Goal: Task Accomplishment & Management: Use online tool/utility

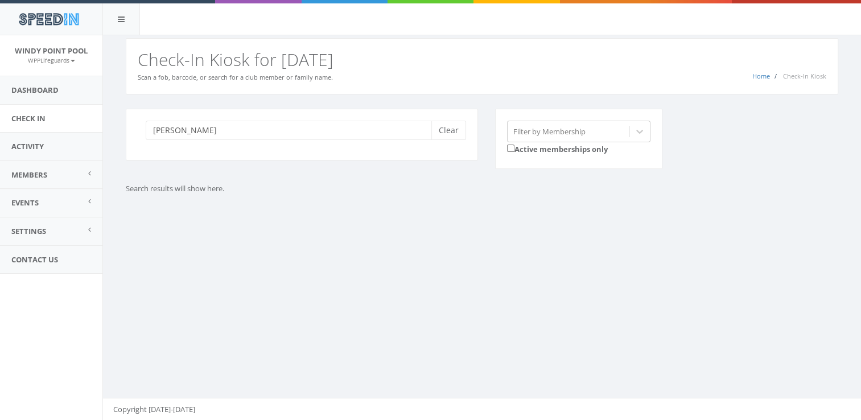
click at [245, 118] on div "phelps Clear" at bounding box center [302, 135] width 352 height 52
click at [243, 128] on input "phelps" at bounding box center [293, 130] width 294 height 19
type input "p"
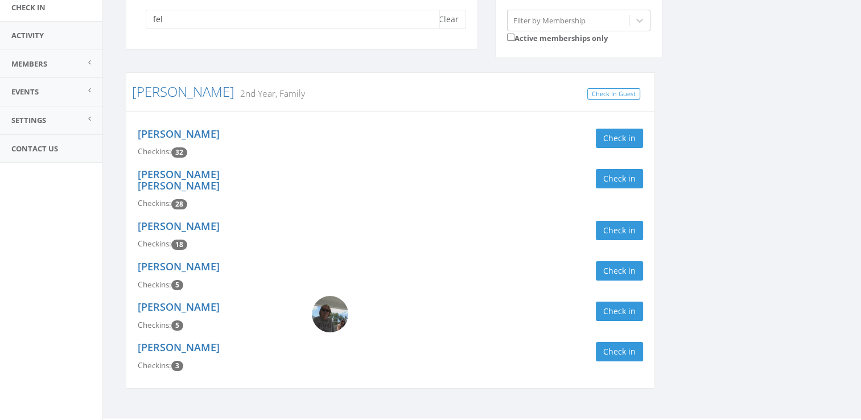
scroll to position [116, 0]
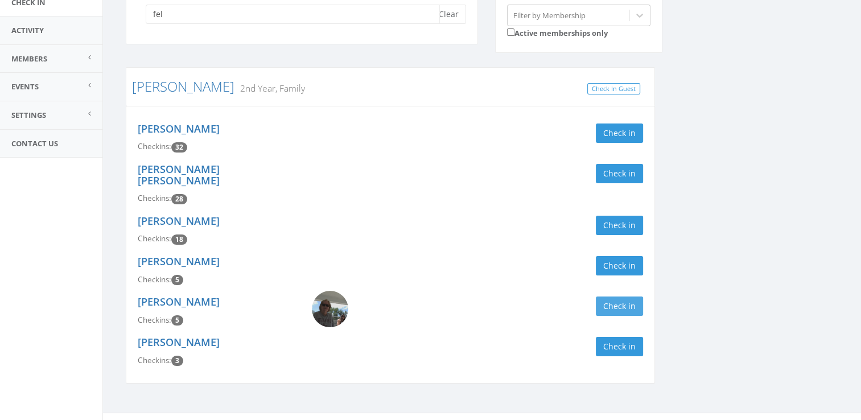
type input "fel"
click at [631, 296] on button "Check in" at bounding box center [619, 305] width 47 height 19
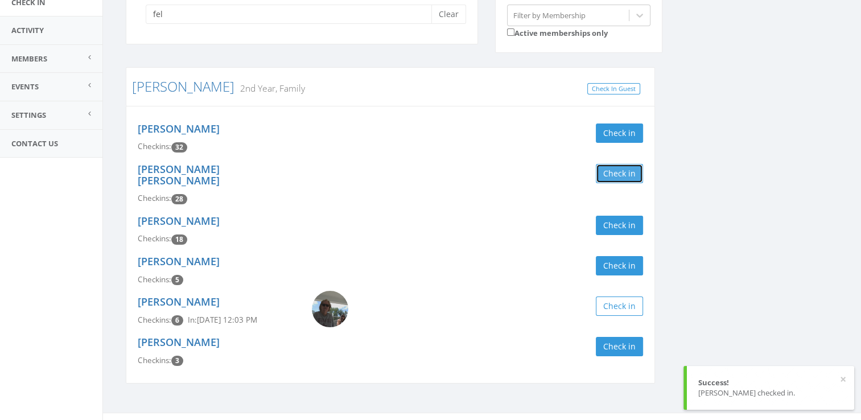
click at [633, 169] on button "Check in" at bounding box center [619, 173] width 47 height 19
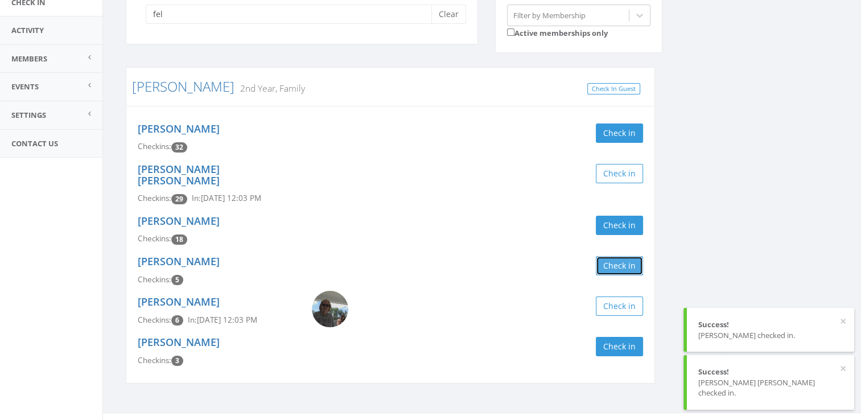
click at [624, 256] on button "Check in" at bounding box center [619, 265] width 47 height 19
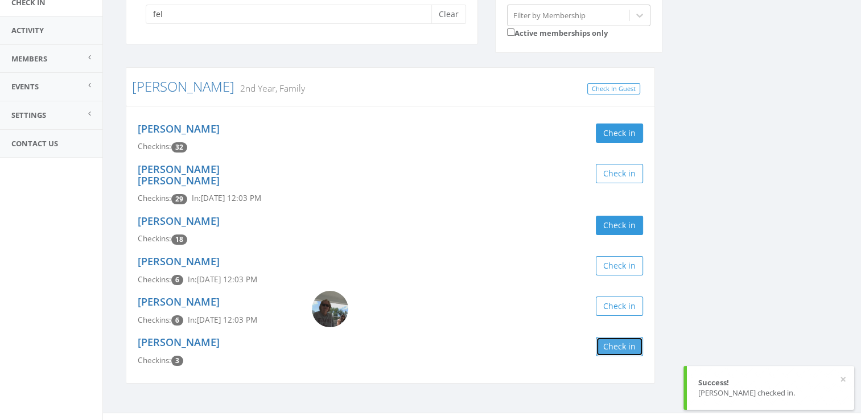
click at [622, 337] on button "Check in" at bounding box center [619, 346] width 47 height 19
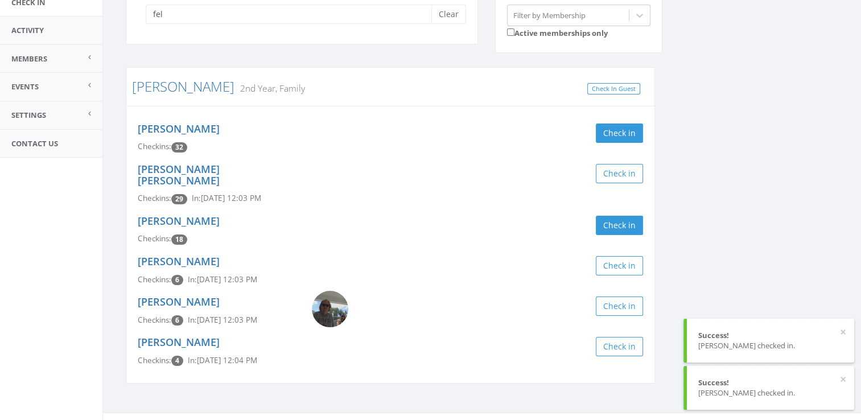
click at [724, 263] on div "fel Clear Filter by Membership Active memberships only Felts 2nd Year, Family C…" at bounding box center [481, 196] width 729 height 406
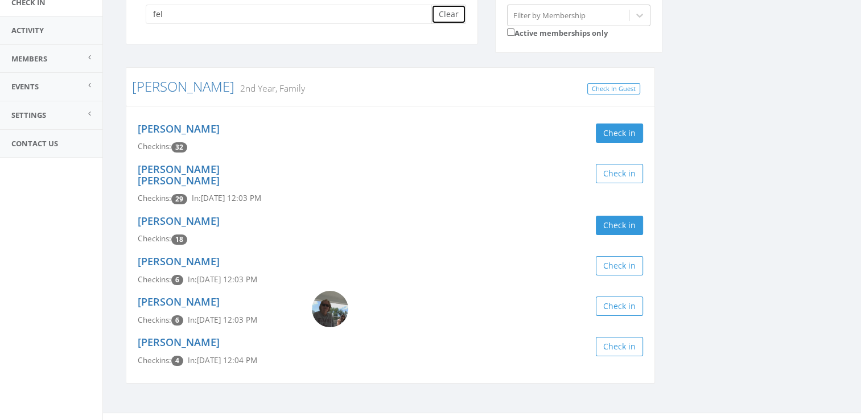
click at [452, 13] on button "Clear" at bounding box center [448, 14] width 35 height 19
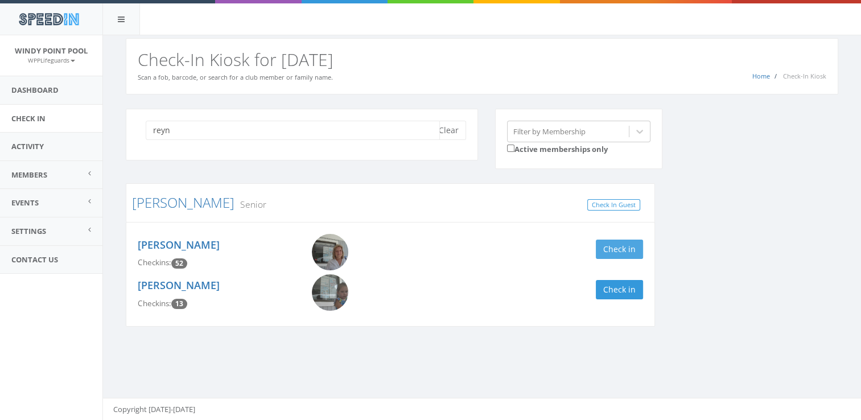
type input "reyn"
click at [623, 242] on button "Check in" at bounding box center [619, 249] width 47 height 19
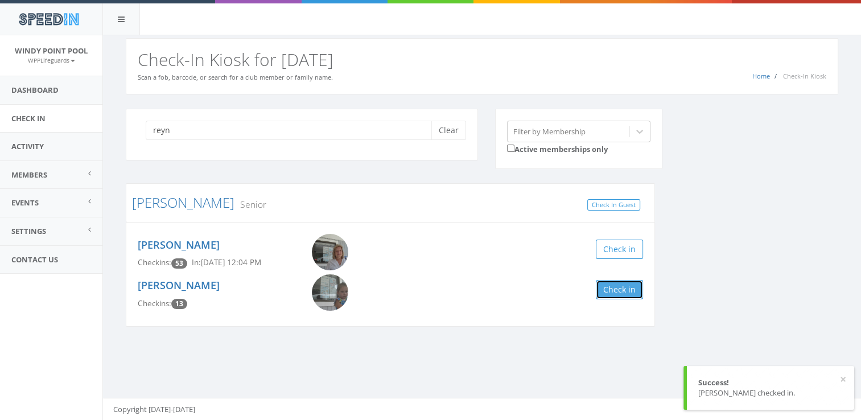
click at [616, 284] on button "Check in" at bounding box center [619, 289] width 47 height 19
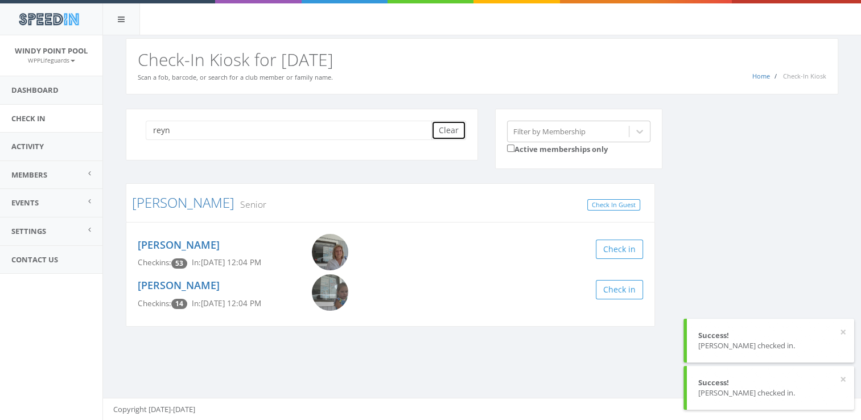
click at [453, 130] on button "Clear" at bounding box center [448, 130] width 35 height 19
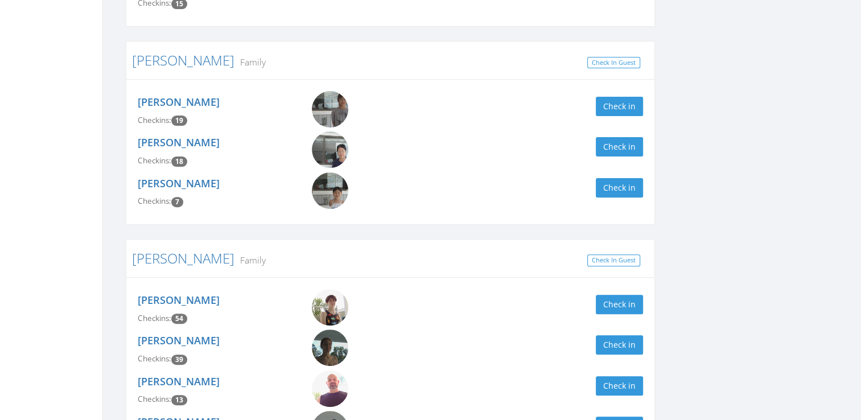
scroll to position [352, 0]
type input "[PERSON_NAME]"
click at [620, 137] on button "Check in" at bounding box center [619, 146] width 47 height 19
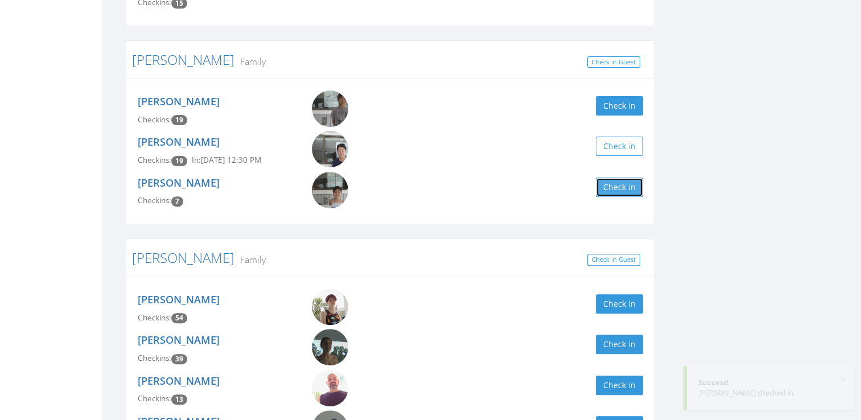
click at [634, 183] on button "Check in" at bounding box center [619, 187] width 47 height 19
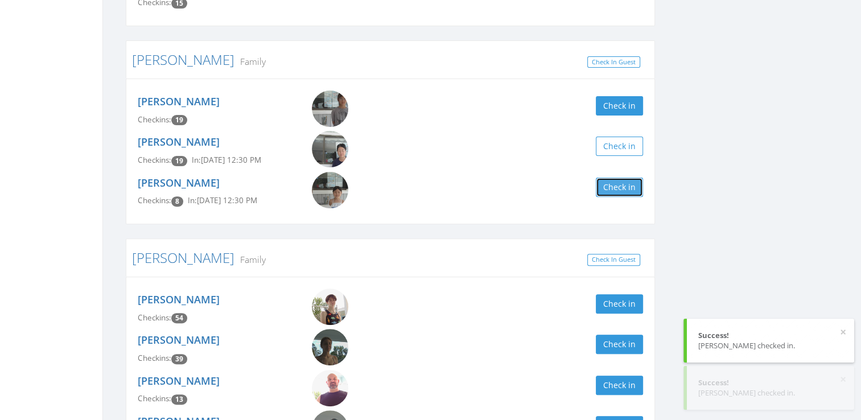
click at [634, 181] on button "Check in" at bounding box center [619, 187] width 47 height 19
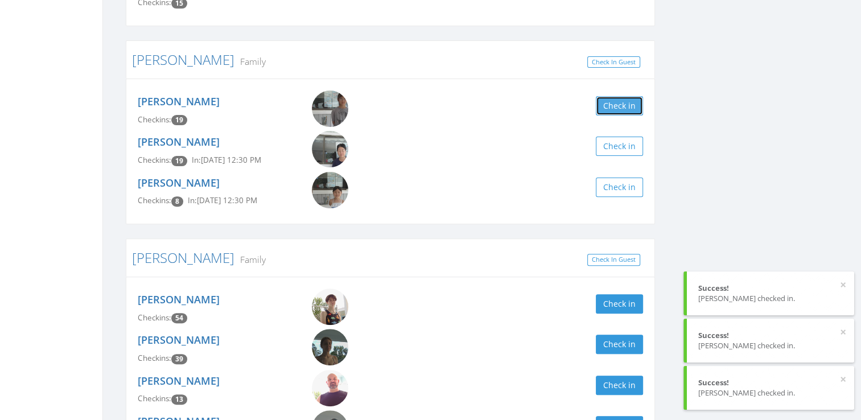
click at [623, 101] on button "Check in" at bounding box center [619, 105] width 47 height 19
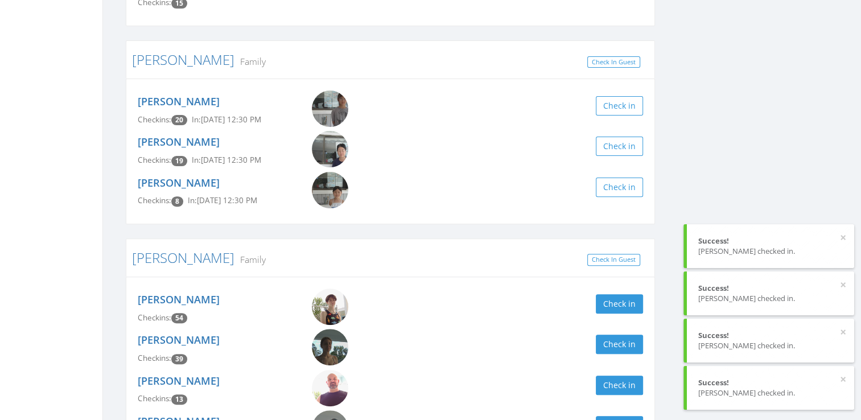
click at [705, 84] on div "Kim Clear Filter by Membership Active memberships only Castonguay Family Check …" at bounding box center [481, 375] width 729 height 1238
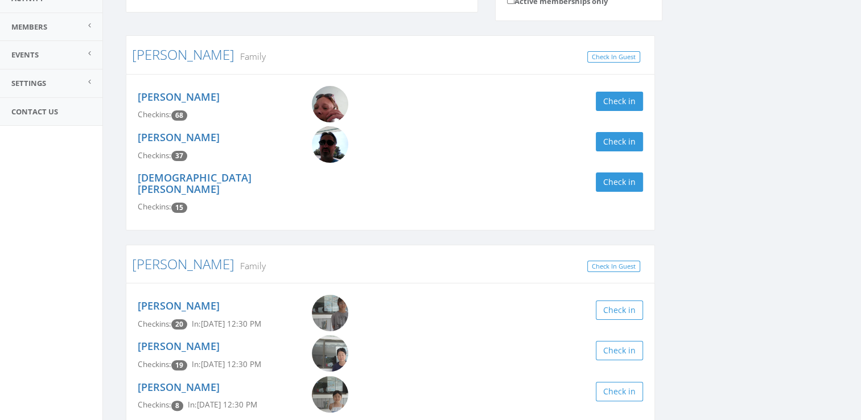
scroll to position [0, 0]
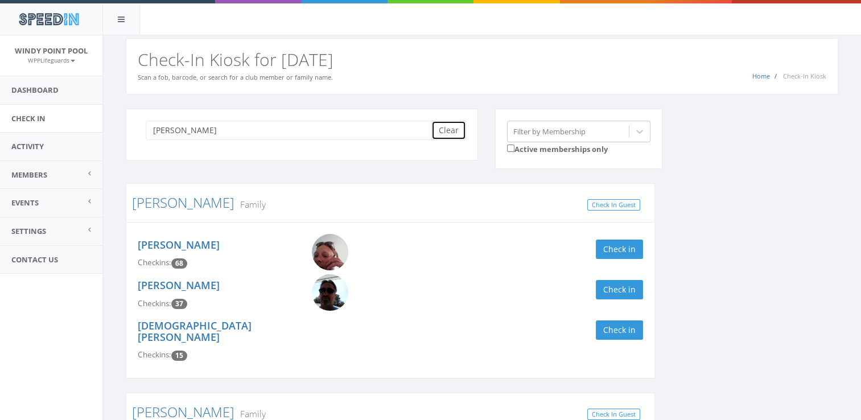
click at [464, 126] on button "Clear" at bounding box center [448, 130] width 35 height 19
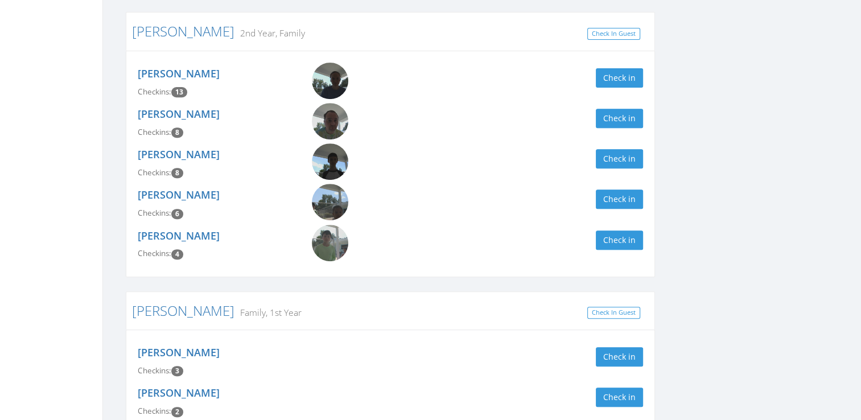
scroll to position [448, 0]
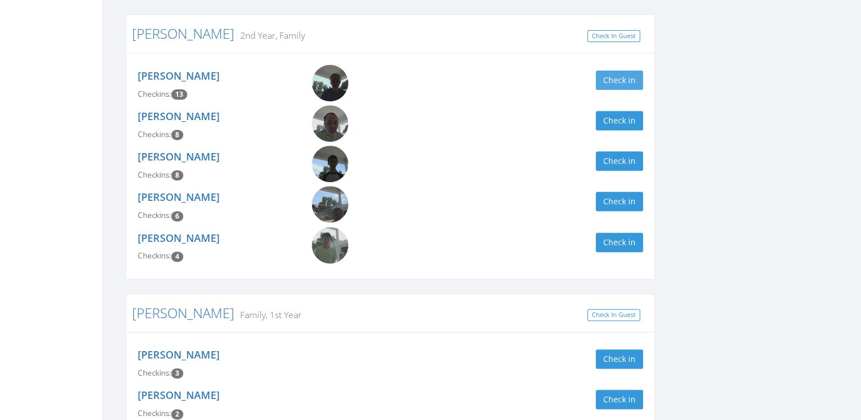
type input "Scott"
click at [633, 85] on button "Check in" at bounding box center [619, 80] width 47 height 19
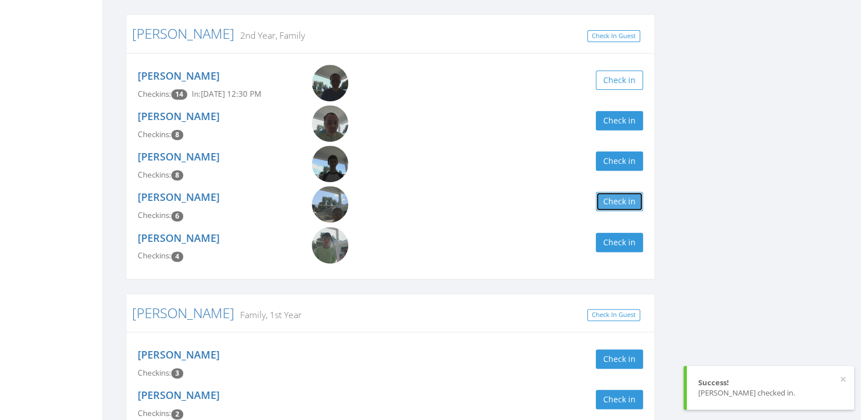
click at [642, 209] on button "Check in" at bounding box center [619, 201] width 47 height 19
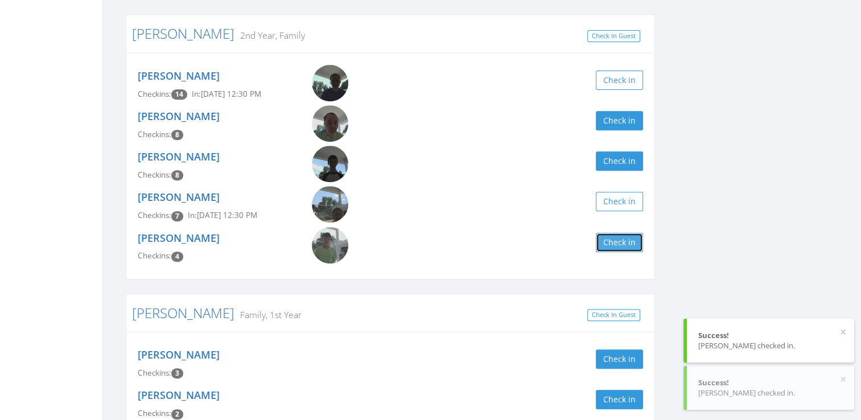
click at [626, 238] on button "Check in" at bounding box center [619, 242] width 47 height 19
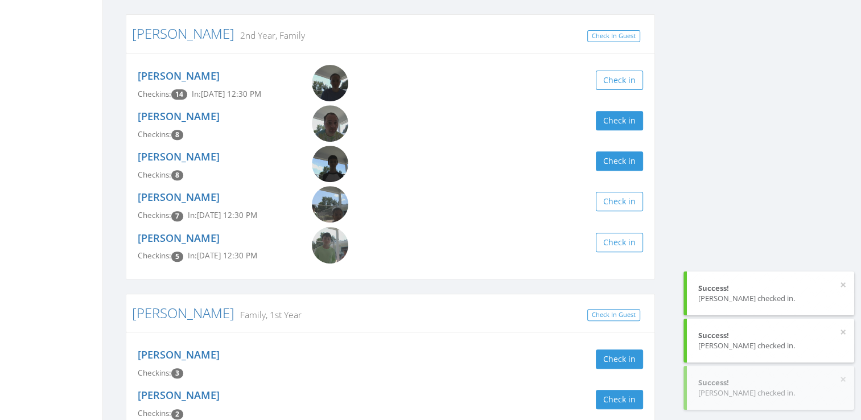
click at [740, 167] on div "Scott Clear Filter by Membership Active memberships only Kenney Family Check In…" at bounding box center [481, 241] width 729 height 1161
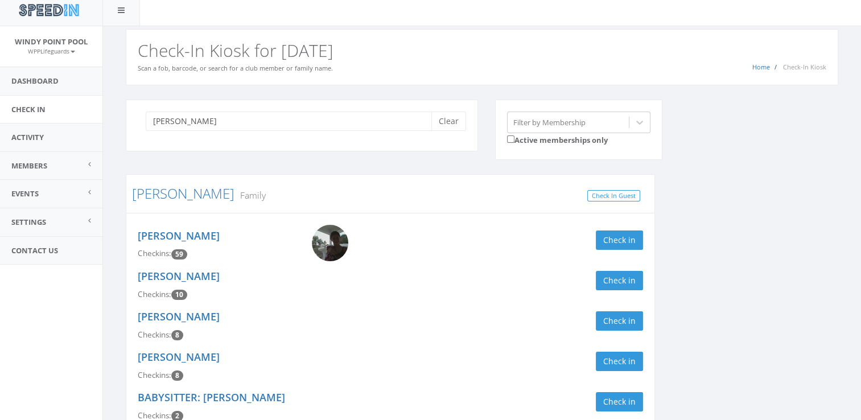
scroll to position [0, 0]
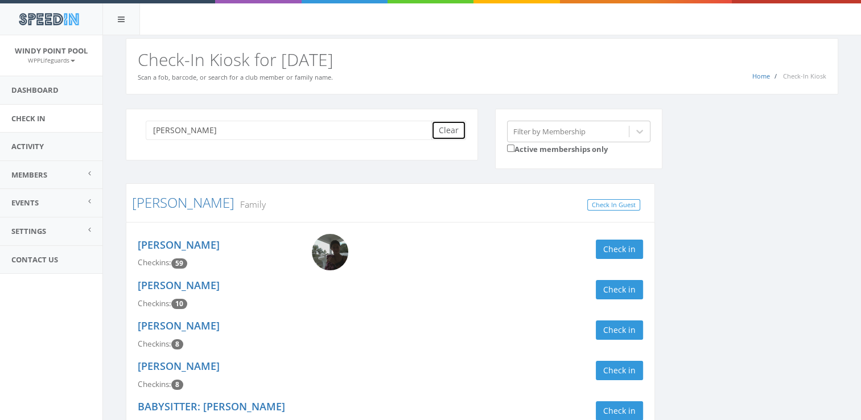
click at [443, 127] on button "Clear" at bounding box center [448, 130] width 35 height 19
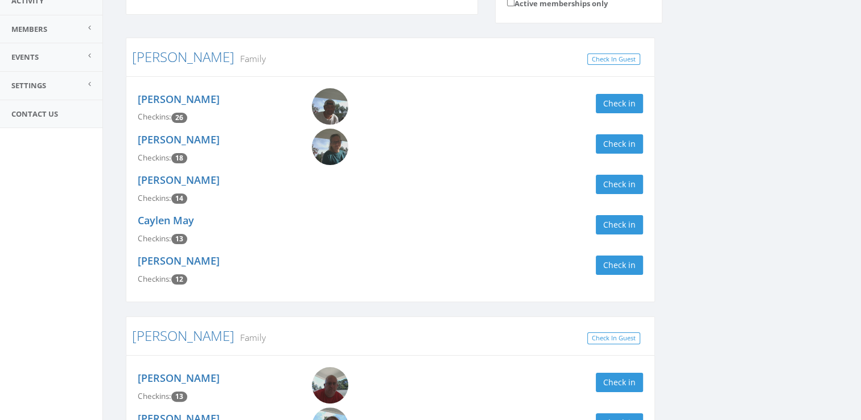
type input "T"
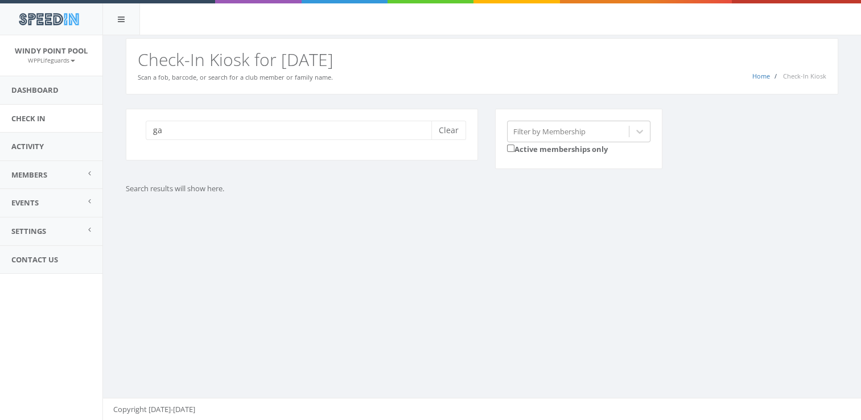
click at [387, 242] on div "You are using Internet Explorer, which is an old, insecure browser that does no…" at bounding box center [481, 227] width 758 height 385
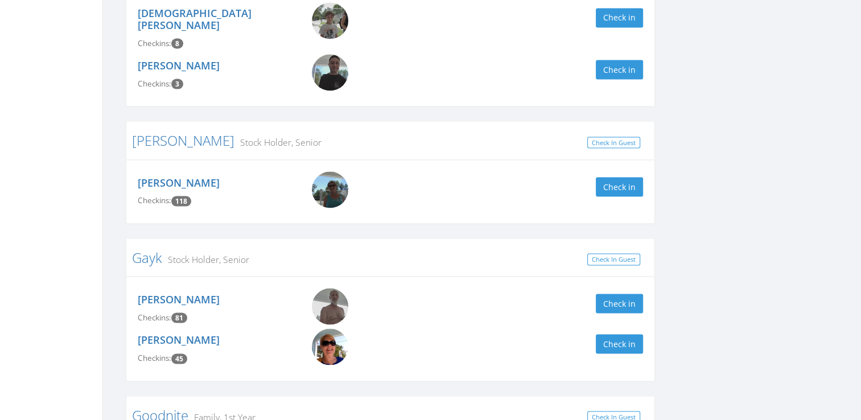
scroll to position [2127, 0]
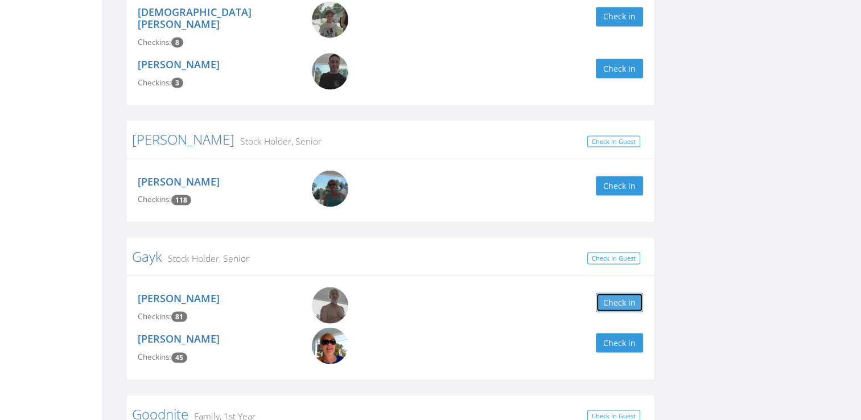
click at [637, 292] on button "Check in" at bounding box center [619, 301] width 47 height 19
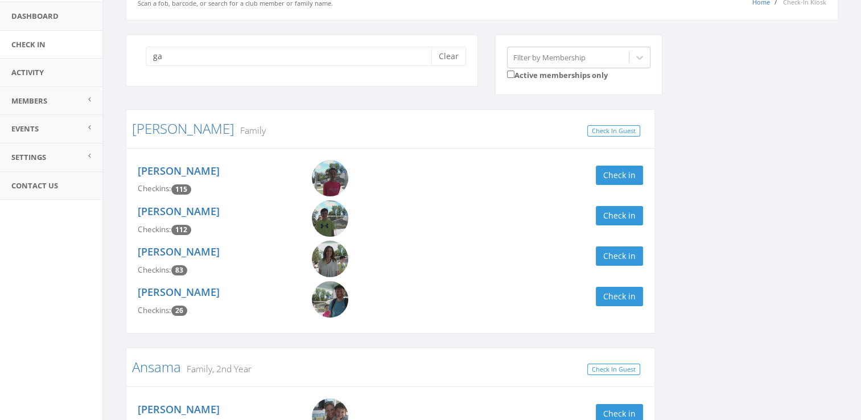
scroll to position [0, 0]
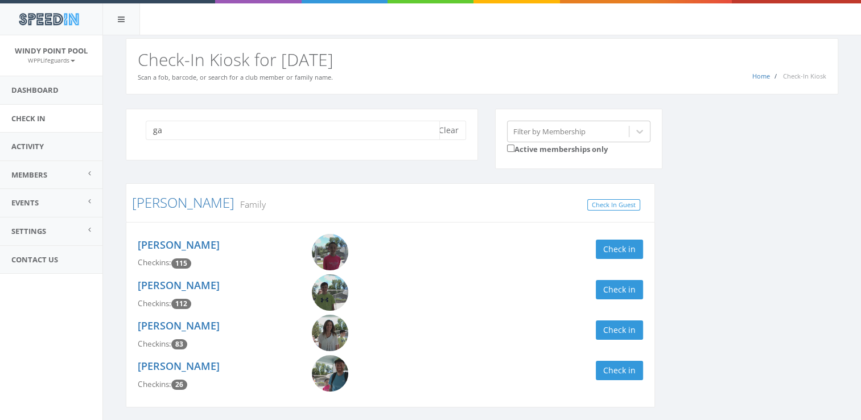
click at [275, 129] on input "ga" at bounding box center [293, 130] width 294 height 19
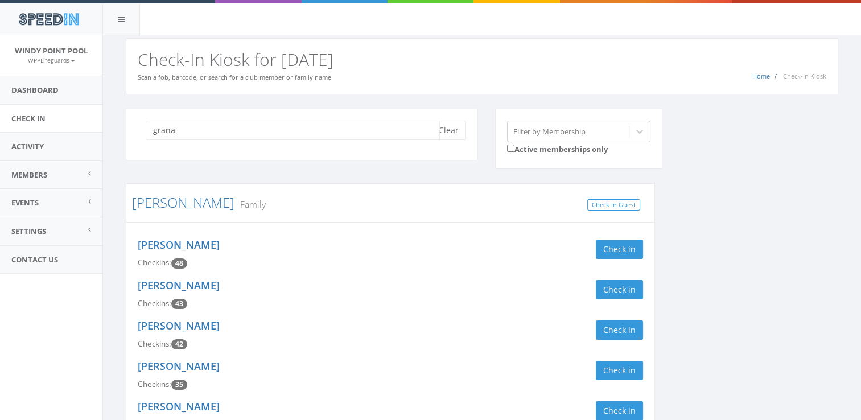
scroll to position [193, 0]
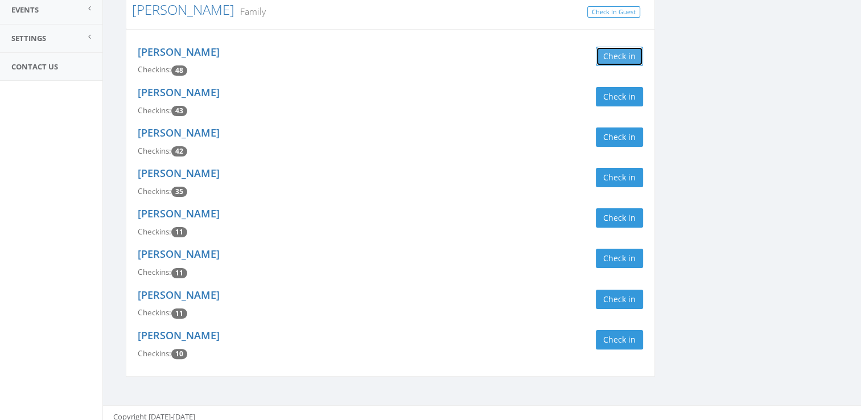
click at [612, 52] on button "Check in" at bounding box center [619, 56] width 47 height 19
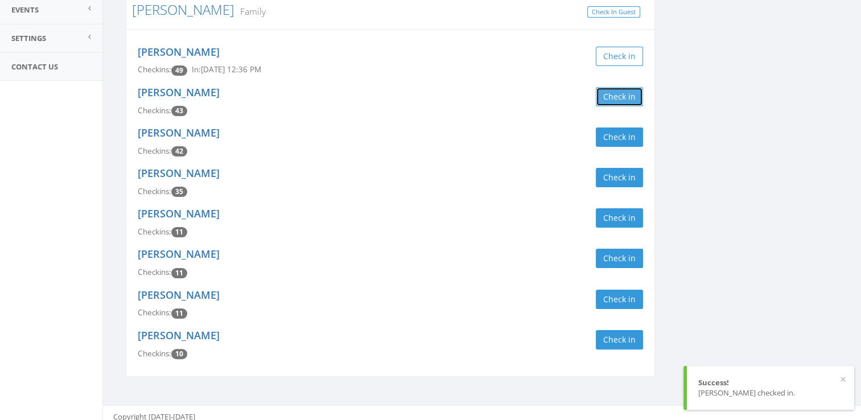
click at [612, 92] on button "Check in" at bounding box center [619, 96] width 47 height 19
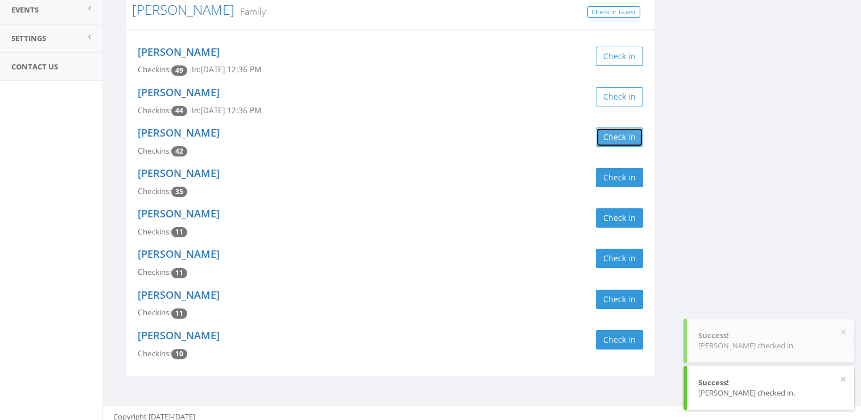
click at [614, 139] on button "Check in" at bounding box center [619, 136] width 47 height 19
click at [626, 178] on button "Check in" at bounding box center [619, 177] width 47 height 19
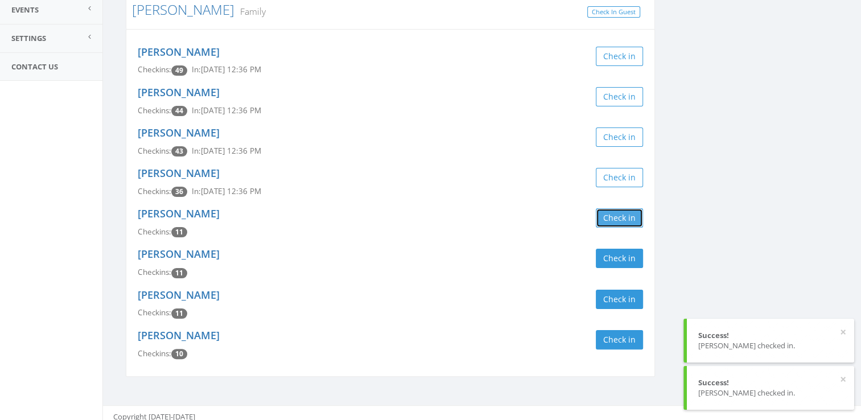
click at [626, 221] on button "Check in" at bounding box center [619, 217] width 47 height 19
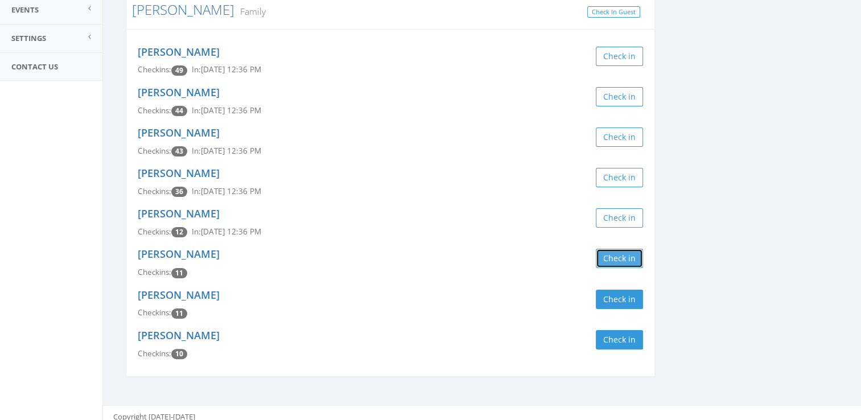
click at [621, 257] on button "Check in" at bounding box center [619, 258] width 47 height 19
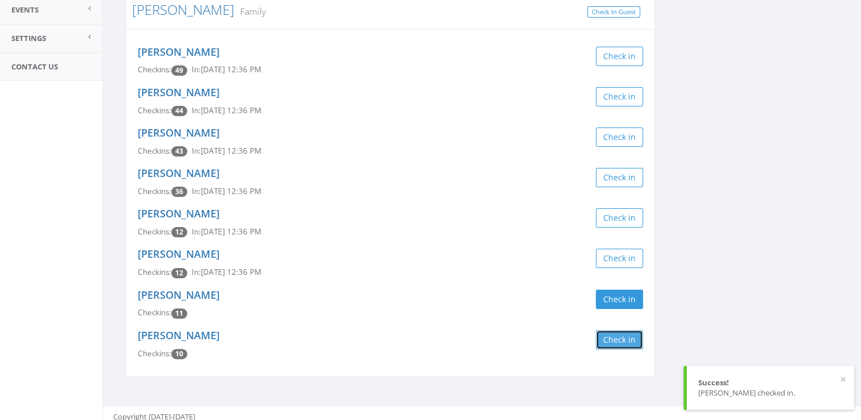
click at [625, 336] on button "Check in" at bounding box center [619, 339] width 47 height 19
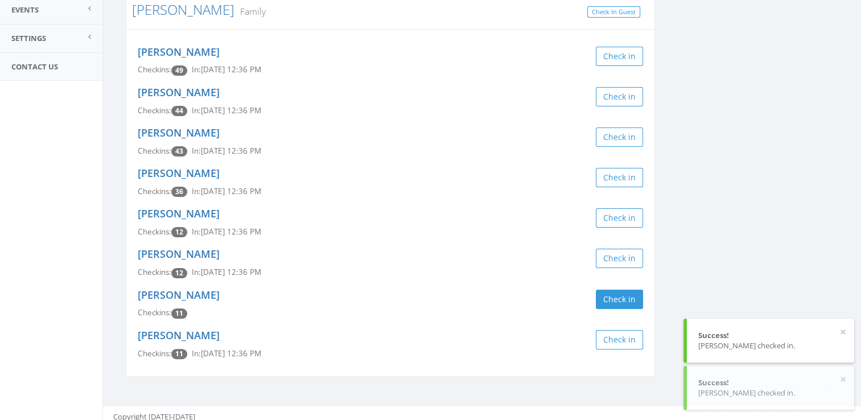
click at [720, 238] on div "grana Clear Filter by Membership Active memberships only Granata Family Check I…" at bounding box center [481, 153] width 729 height 475
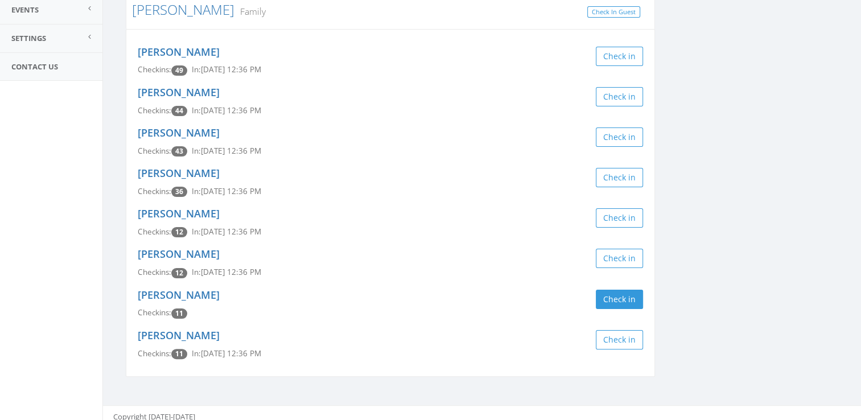
scroll to position [0, 0]
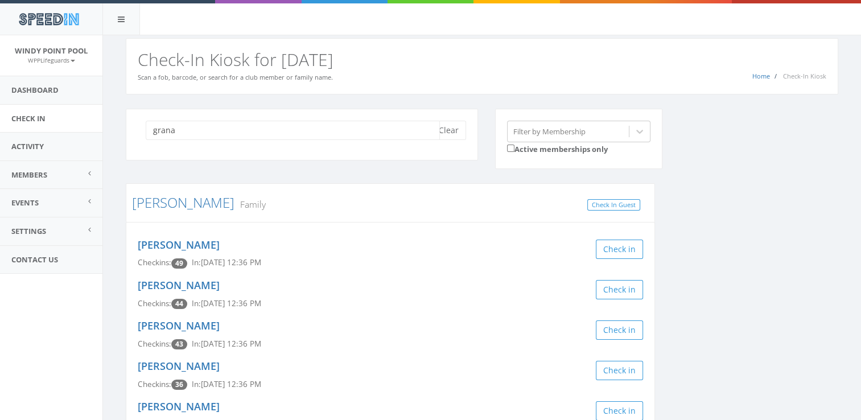
click at [294, 134] on input "grana" at bounding box center [293, 130] width 294 height 19
type input "g"
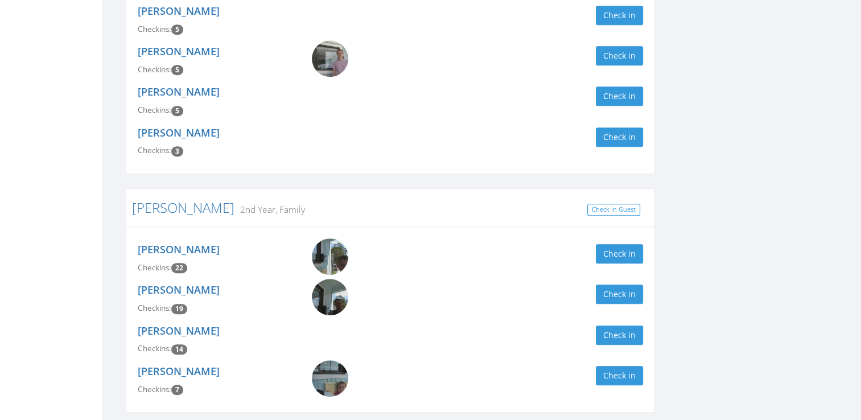
scroll to position [554, 0]
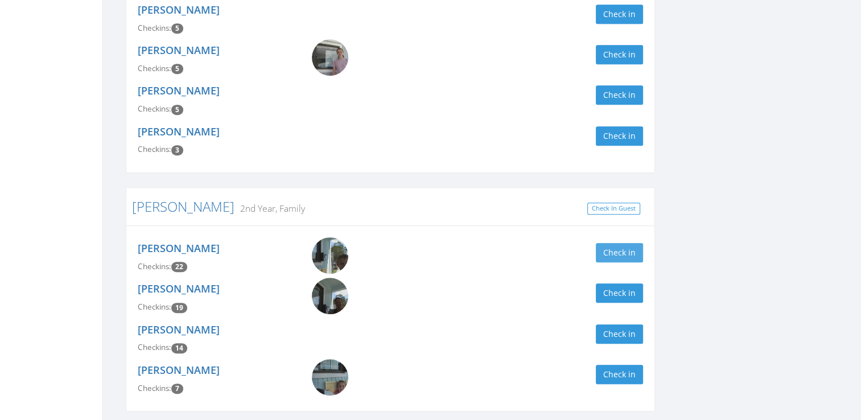
type input "sle"
click at [609, 252] on button "Check in" at bounding box center [619, 252] width 47 height 19
click at [618, 297] on button "Check in" at bounding box center [619, 292] width 47 height 19
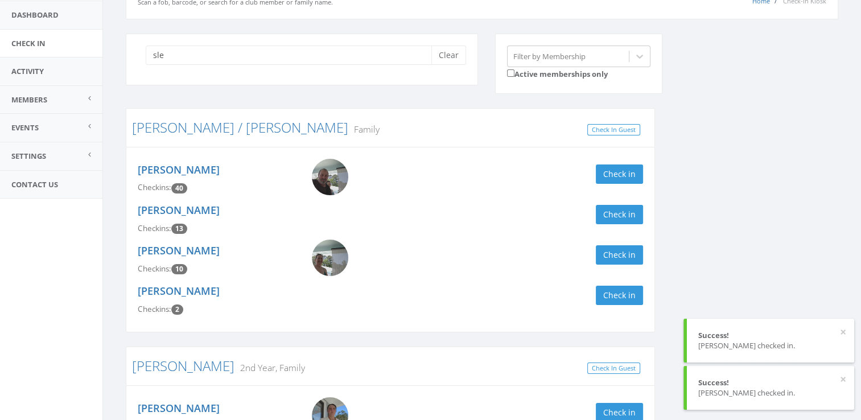
scroll to position [0, 0]
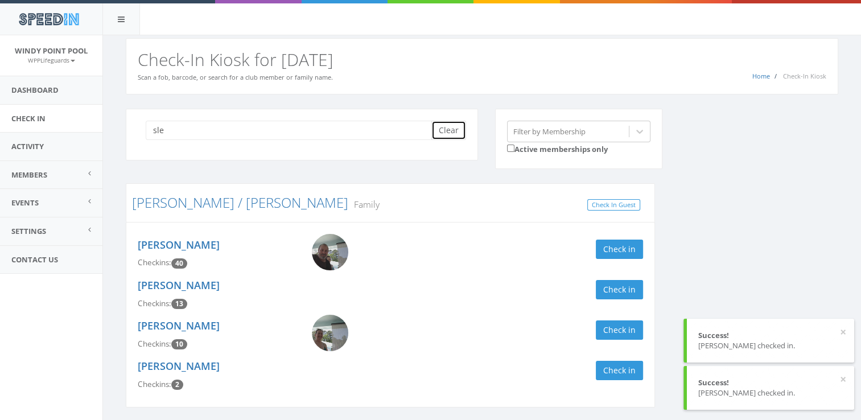
click at [455, 127] on button "Clear" at bounding box center [448, 130] width 35 height 19
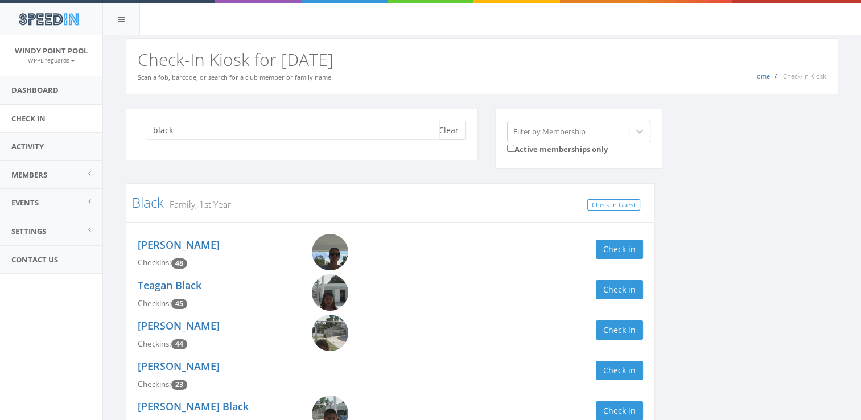
type input "black"
click at [456, 123] on button "Clear" at bounding box center [448, 130] width 35 height 19
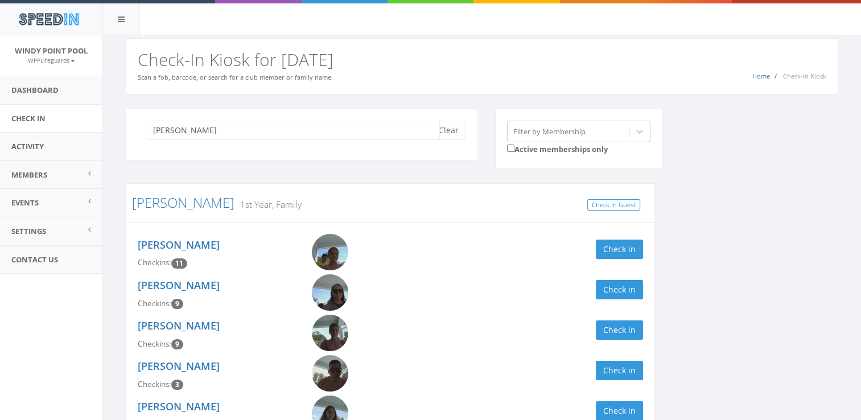
scroll to position [79, 0]
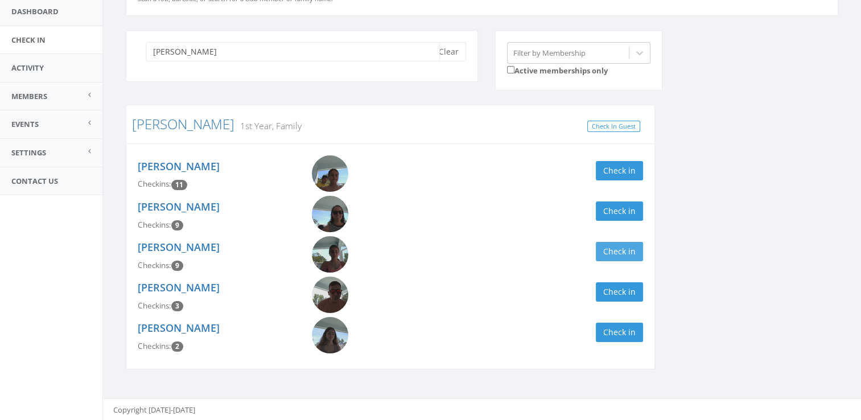
type input "blackmon"
click at [621, 251] on button "Check in" at bounding box center [619, 251] width 47 height 19
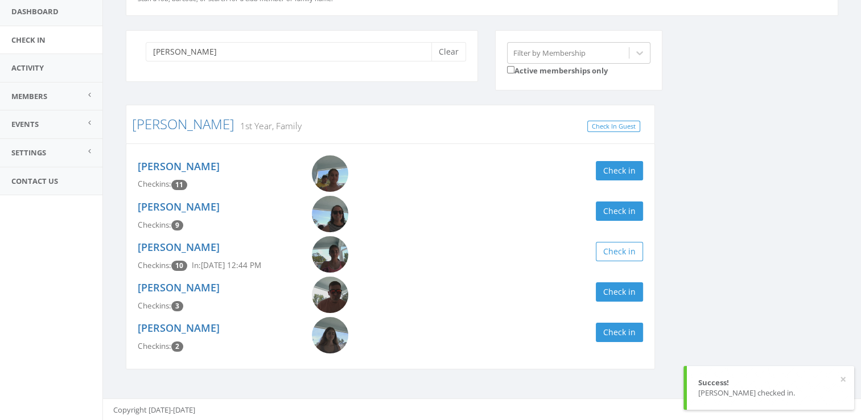
click at [620, 344] on div "Lilly Blackmon Checkins: 2 Check in" at bounding box center [390, 337] width 522 height 40
click at [626, 328] on button "Check in" at bounding box center [619, 332] width 47 height 19
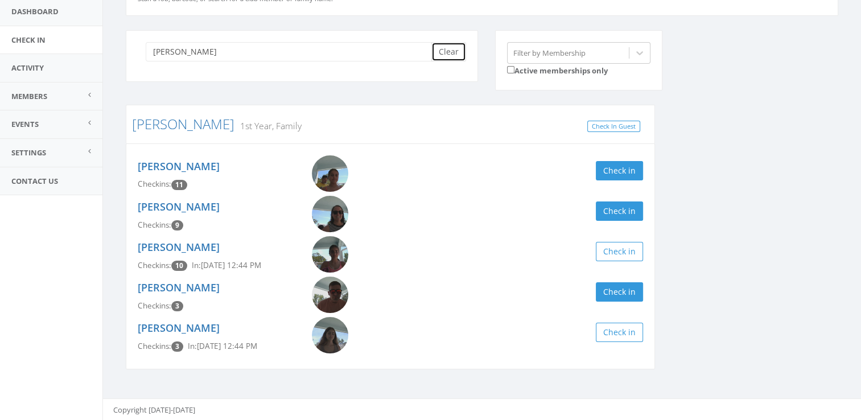
click at [449, 52] on button "Clear" at bounding box center [448, 51] width 35 height 19
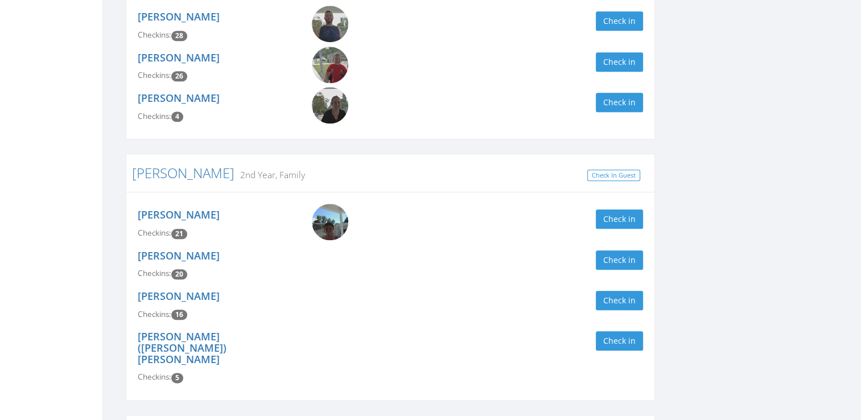
scroll to position [1276, 0]
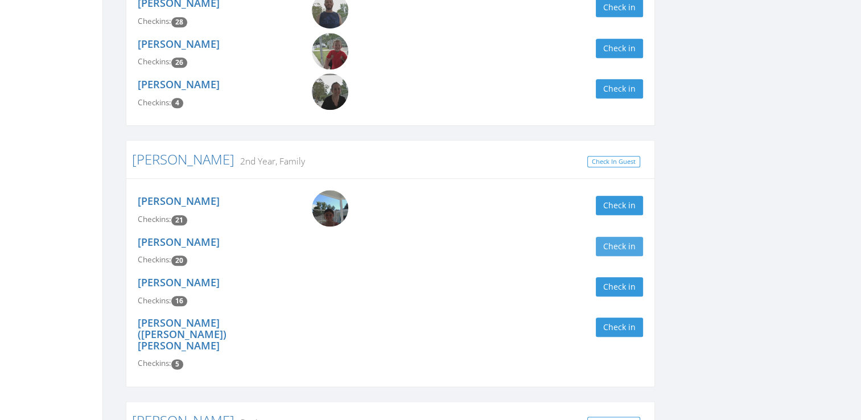
type input "[PERSON_NAME]"
click at [624, 251] on button "Check in" at bounding box center [619, 246] width 47 height 19
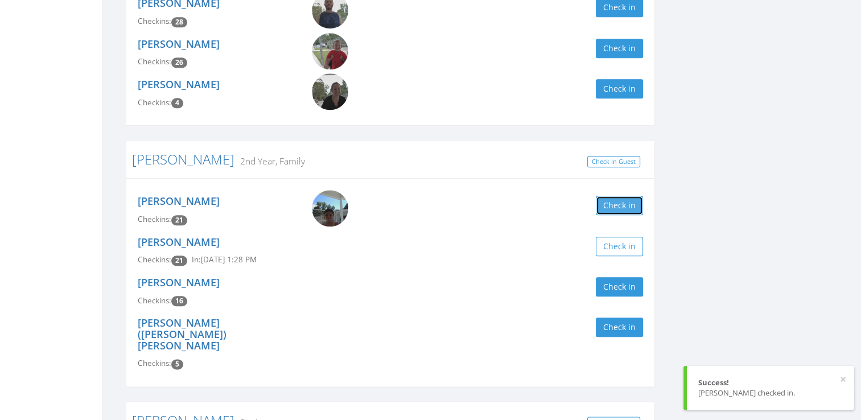
click at [619, 213] on button "Check in" at bounding box center [619, 205] width 47 height 19
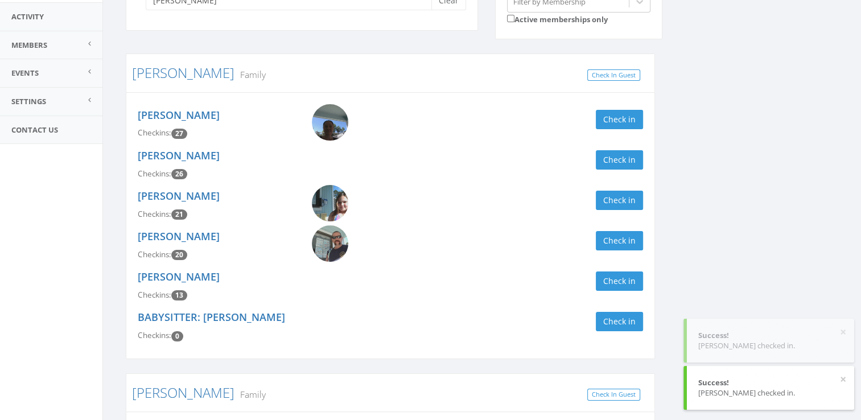
scroll to position [0, 0]
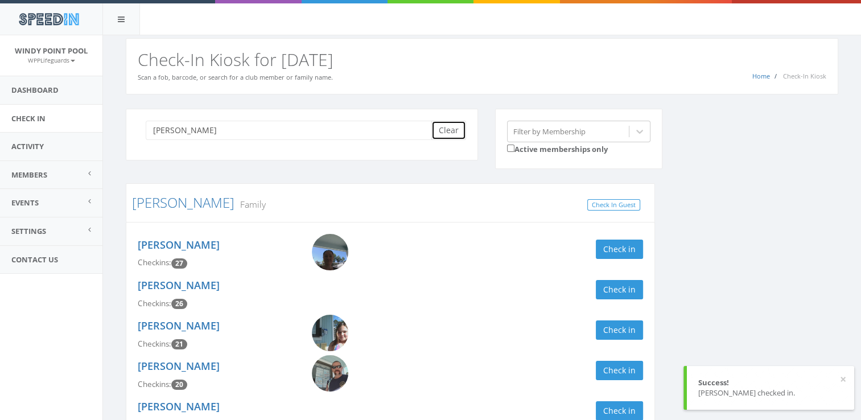
click at [451, 130] on button "Clear" at bounding box center [448, 130] width 35 height 19
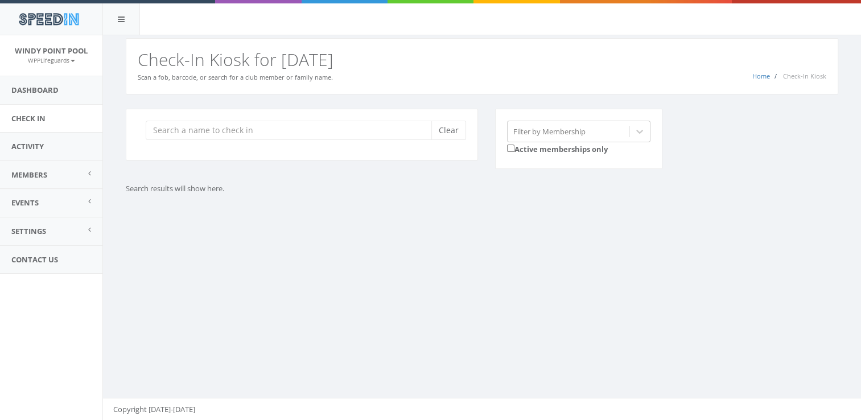
click at [374, 140] on div "Clear" at bounding box center [302, 135] width 352 height 52
click at [342, 131] on input "search" at bounding box center [293, 130] width 294 height 19
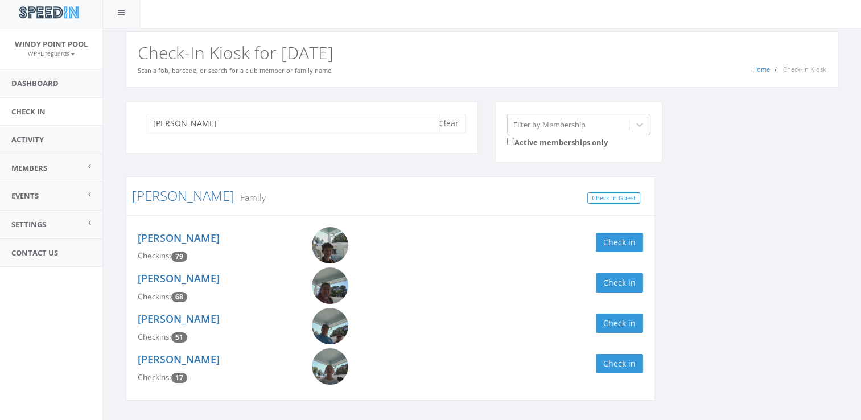
scroll to position [7, 0]
type input "goff"
click at [618, 361] on button "Check in" at bounding box center [619, 363] width 47 height 19
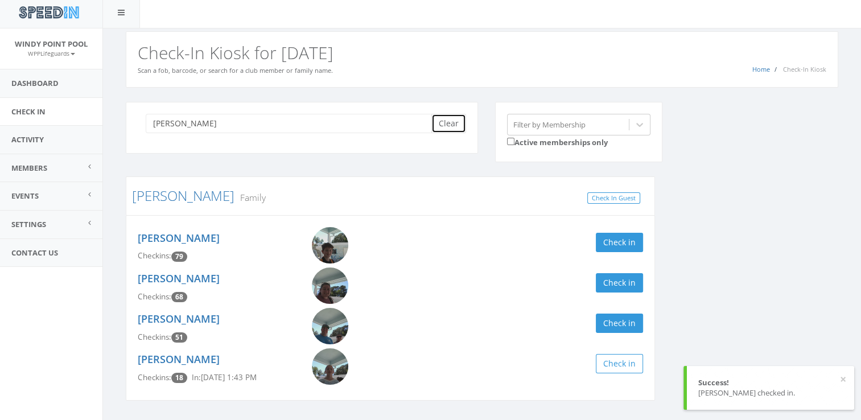
click at [447, 119] on button "Clear" at bounding box center [448, 123] width 35 height 19
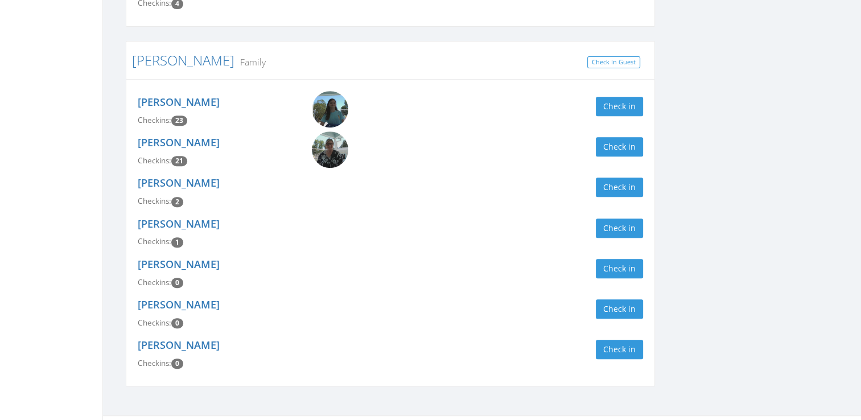
scroll to position [478, 0]
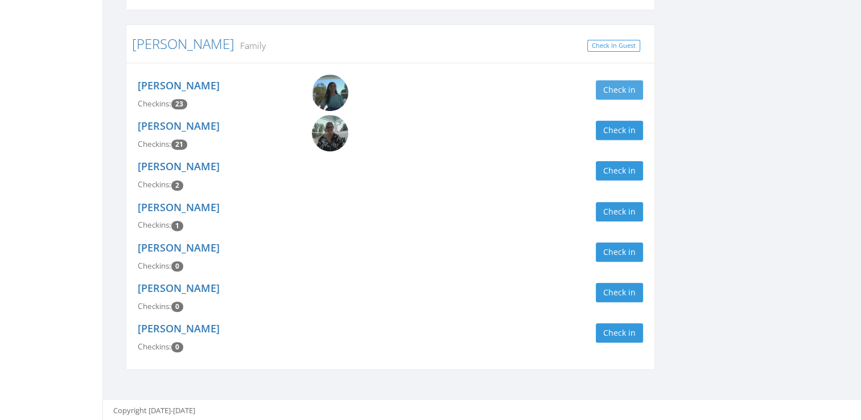
type input "sturg"
click at [612, 95] on button "Check in" at bounding box center [619, 89] width 47 height 19
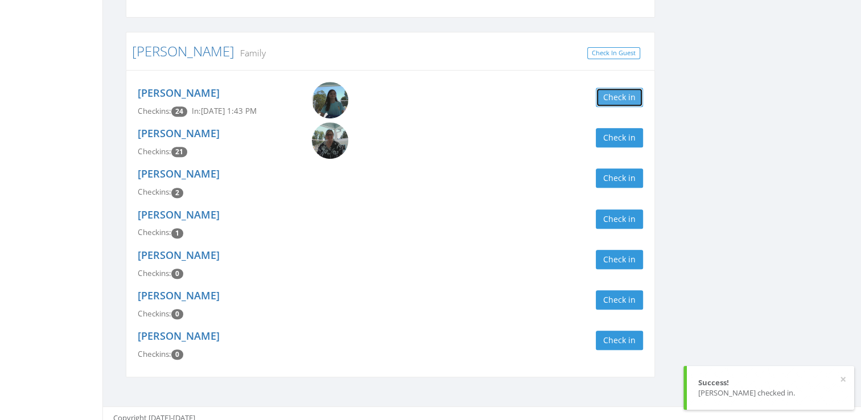
scroll to position [473, 0]
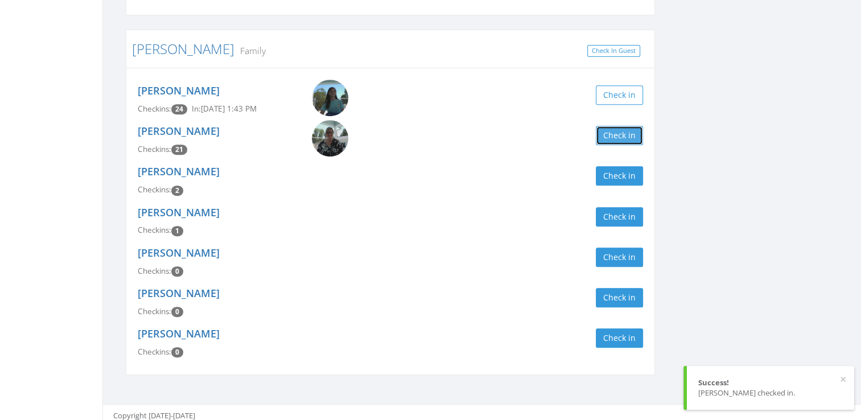
click at [620, 134] on button "Check in" at bounding box center [619, 135] width 47 height 19
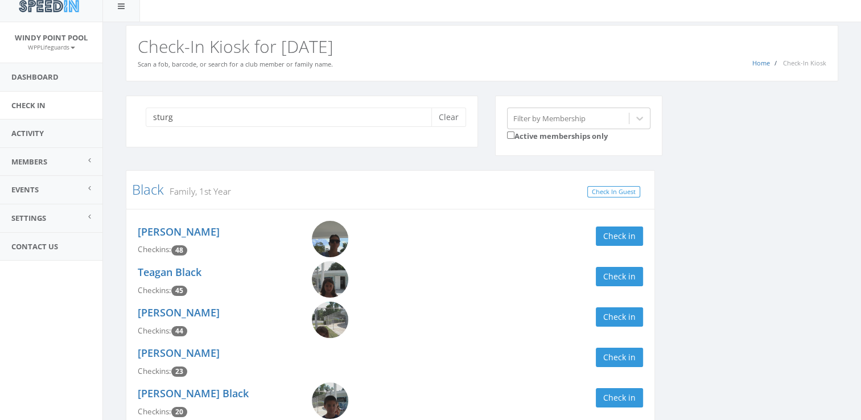
scroll to position [0, 0]
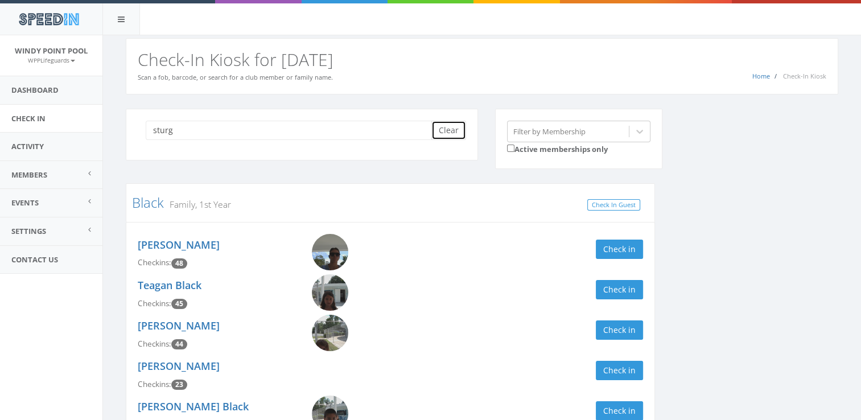
click at [449, 131] on button "Clear" at bounding box center [448, 130] width 35 height 19
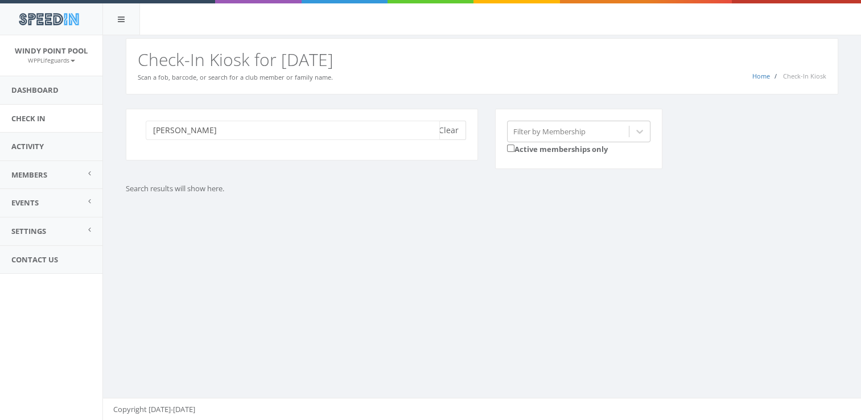
type input "lydia"
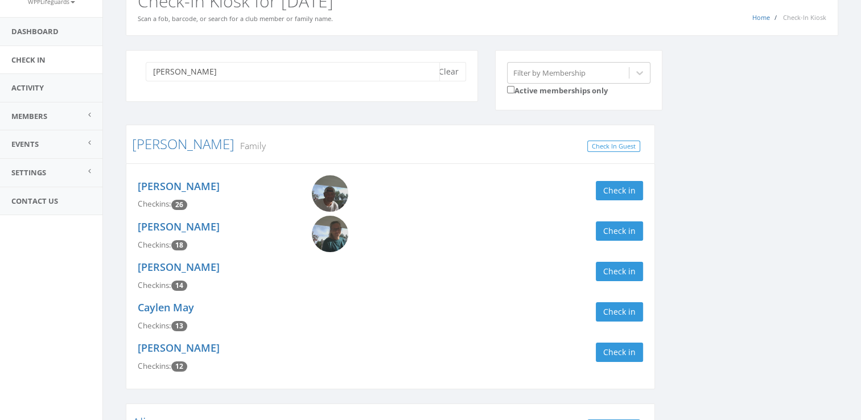
scroll to position [59, 0]
click at [612, 191] on button "Check in" at bounding box center [619, 189] width 47 height 19
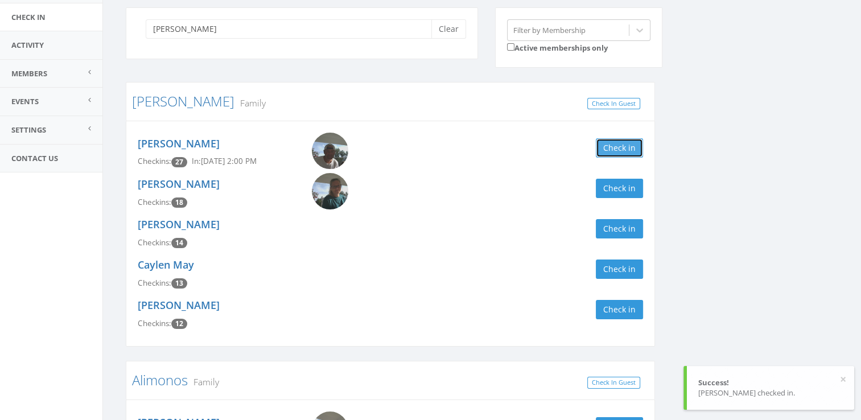
scroll to position [0, 0]
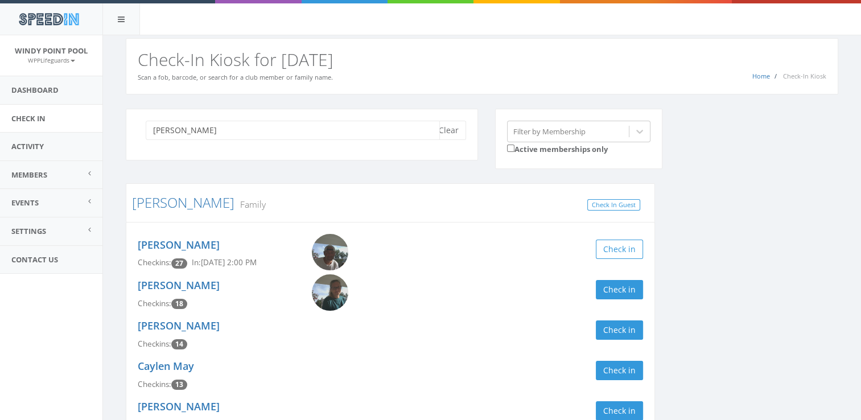
click at [397, 127] on input "lydia" at bounding box center [293, 130] width 294 height 19
click at [449, 134] on button "Clear" at bounding box center [448, 130] width 35 height 19
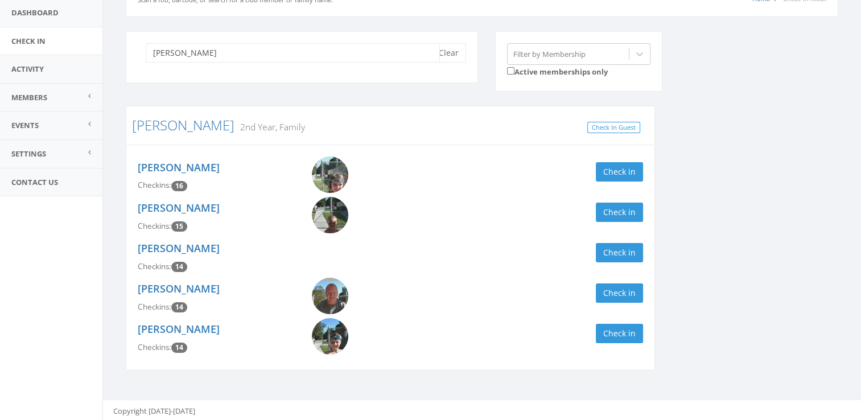
scroll to position [79, 0]
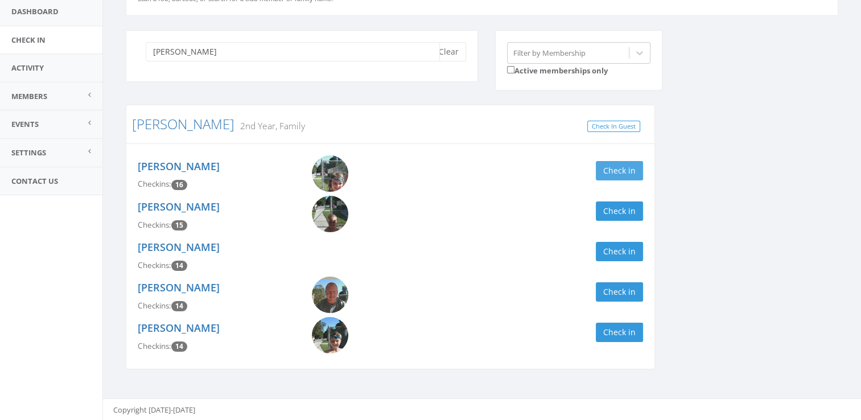
type input "hardison"
click at [617, 163] on button "Check in" at bounding box center [619, 170] width 47 height 19
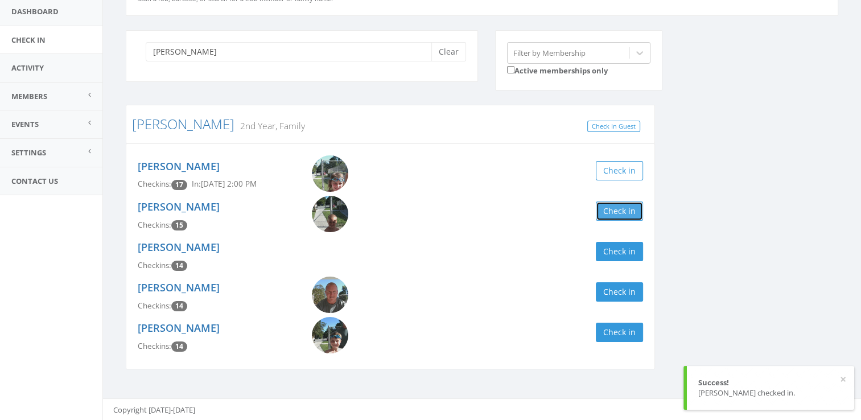
click at [624, 214] on button "Check in" at bounding box center [619, 210] width 47 height 19
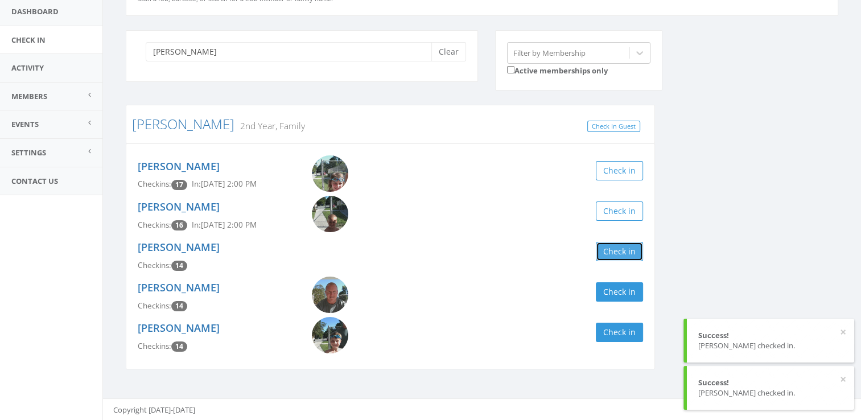
click at [609, 251] on button "Check in" at bounding box center [619, 251] width 47 height 19
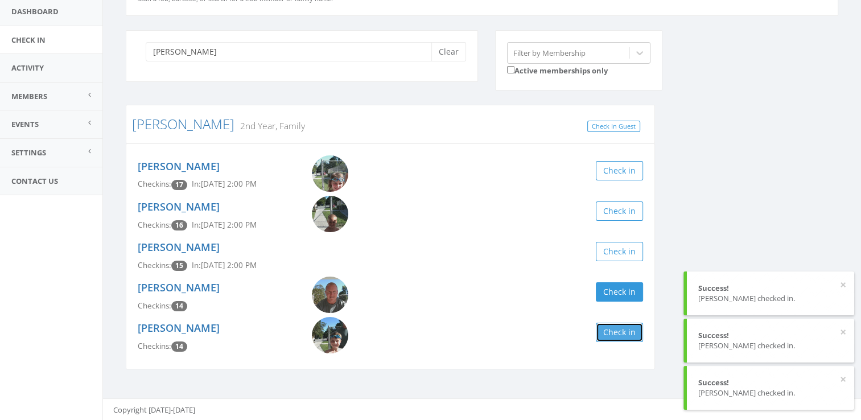
click at [614, 332] on button "Check in" at bounding box center [619, 332] width 47 height 19
click at [448, 58] on button "Clear" at bounding box center [448, 51] width 35 height 19
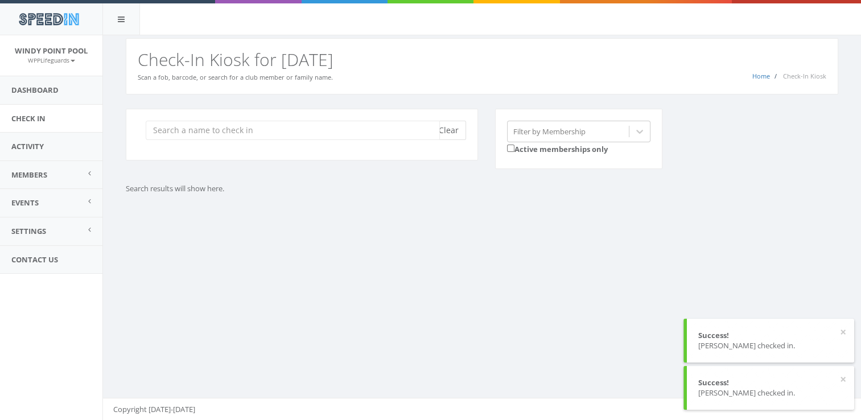
scroll to position [0, 0]
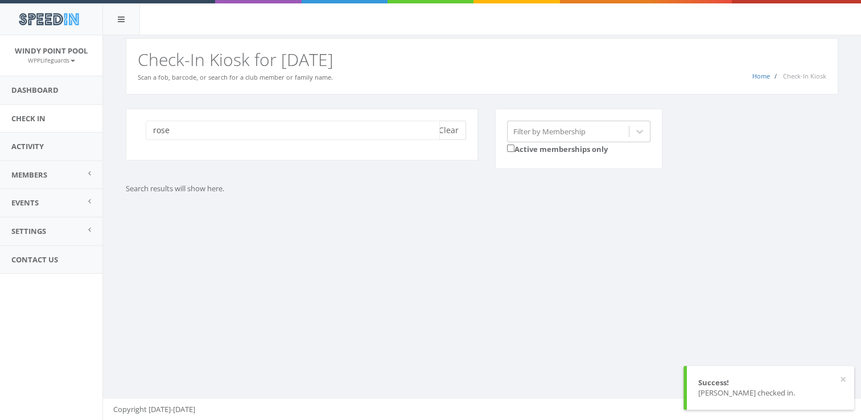
type input "rose"
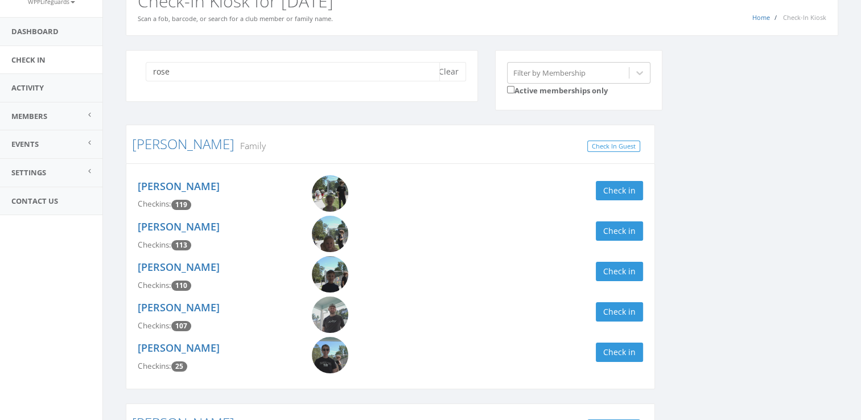
scroll to position [66, 0]
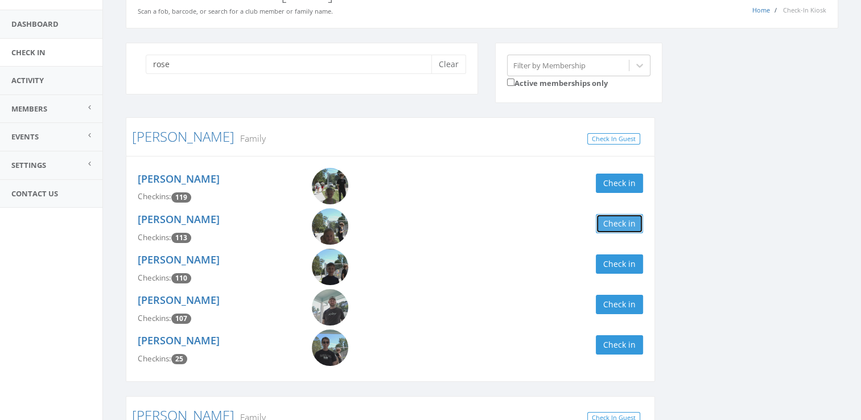
click at [619, 222] on button "Check in" at bounding box center [619, 223] width 47 height 19
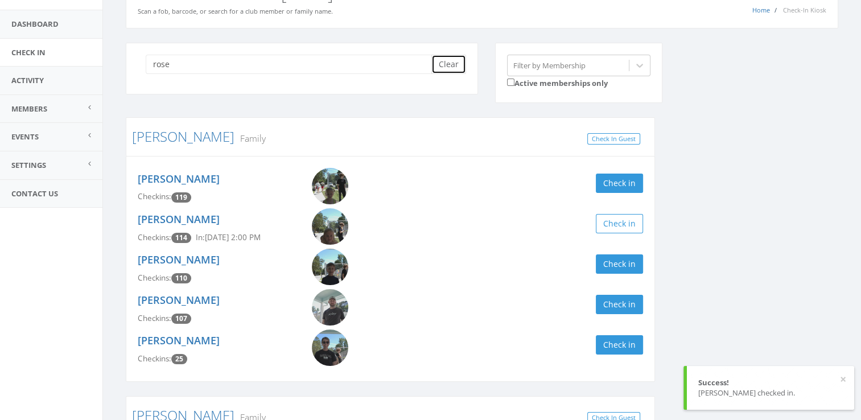
click at [446, 63] on button "Clear" at bounding box center [448, 64] width 35 height 19
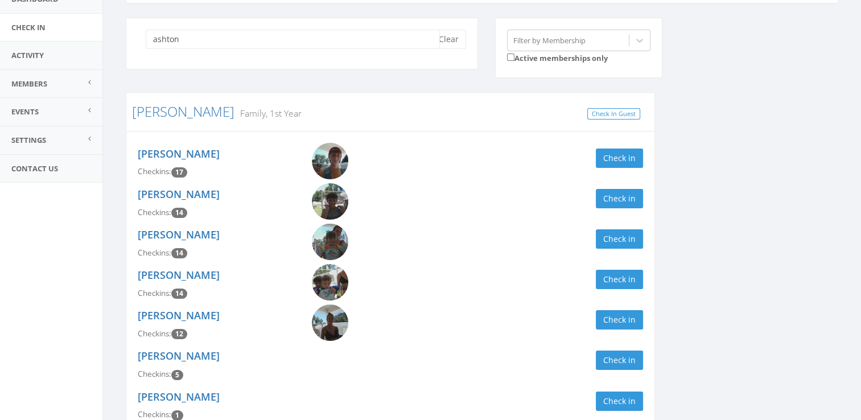
scroll to position [93, 0]
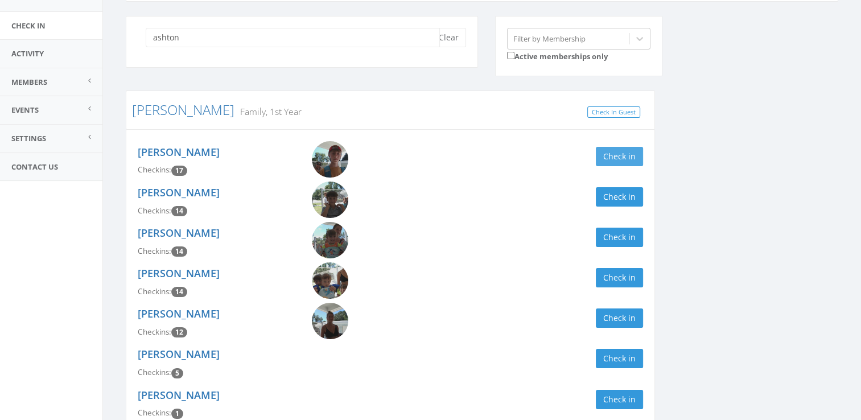
type input "ashton"
click at [628, 156] on button "Check in" at bounding box center [619, 156] width 47 height 19
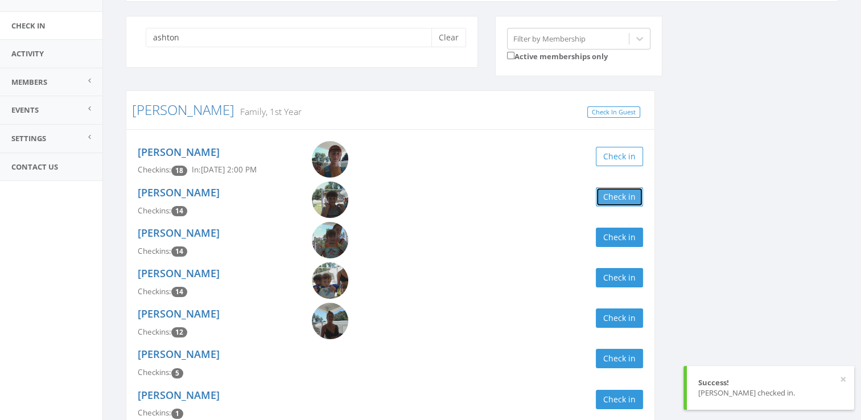
click at [614, 191] on button "Check in" at bounding box center [619, 196] width 47 height 19
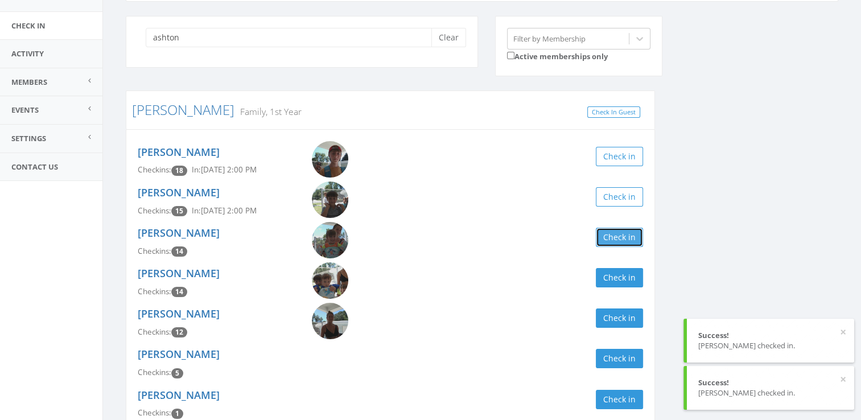
click at [614, 240] on button "Check in" at bounding box center [619, 237] width 47 height 19
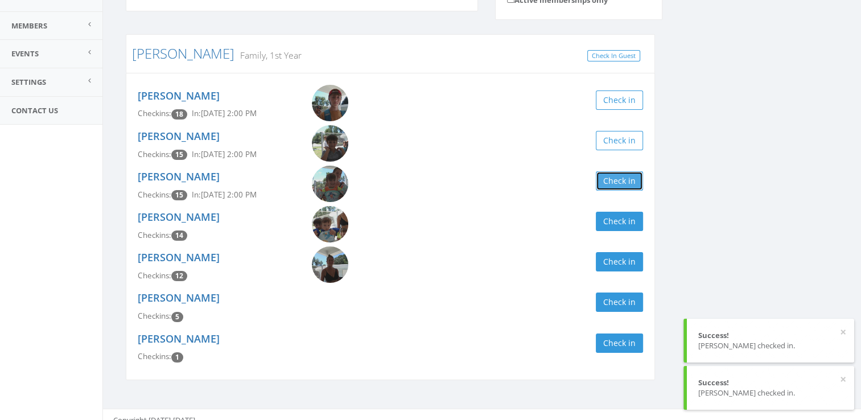
scroll to position [150, 0]
click at [625, 219] on button "Check in" at bounding box center [619, 220] width 47 height 19
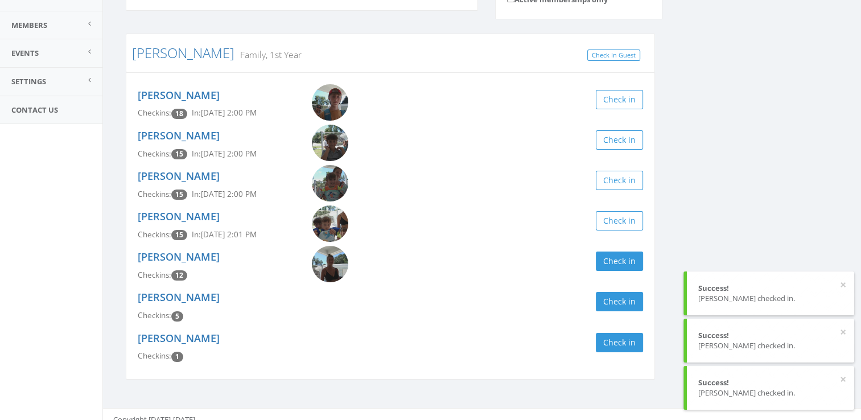
click at [751, 189] on div "ashton Clear Filter by Membership Active memberships only Peterson Family, 1st …" at bounding box center [481, 176] width 729 height 435
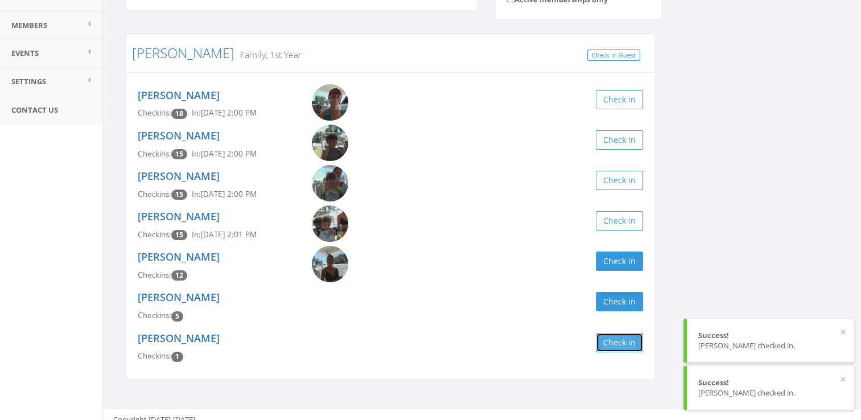
click at [618, 341] on button "Check in" at bounding box center [619, 342] width 47 height 19
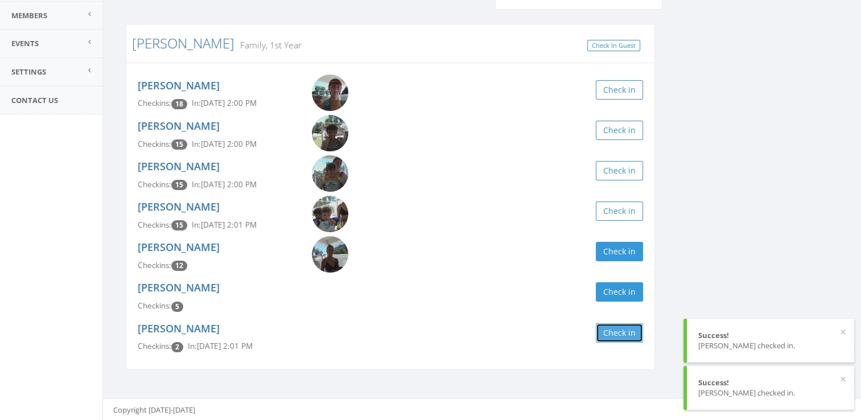
scroll to position [0, 0]
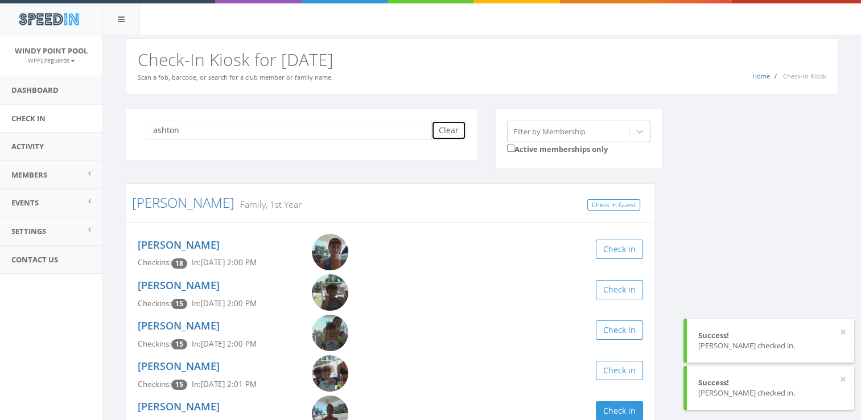
click at [435, 138] on button "Clear" at bounding box center [448, 130] width 35 height 19
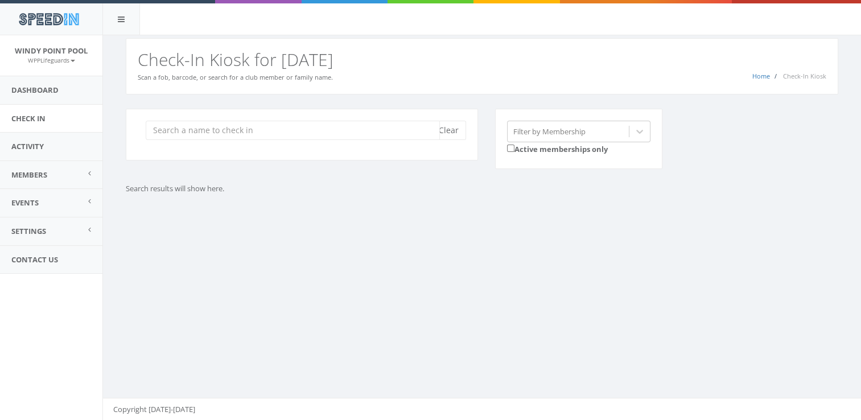
click at [367, 129] on input "search" at bounding box center [293, 130] width 294 height 19
click at [335, 131] on input "search" at bounding box center [293, 130] width 294 height 19
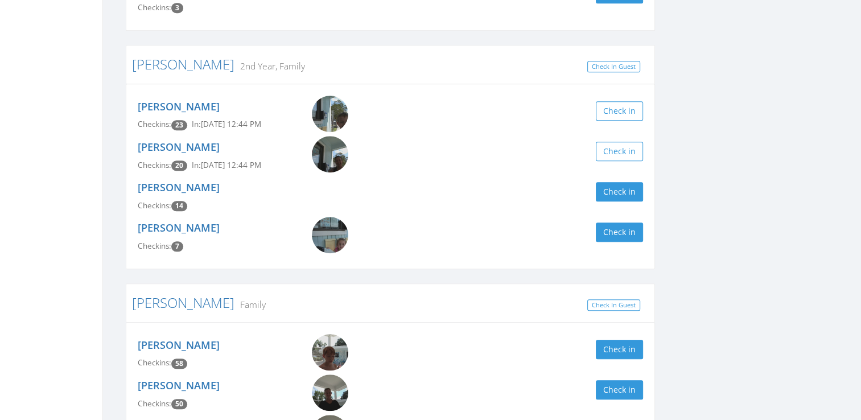
scroll to position [972, 0]
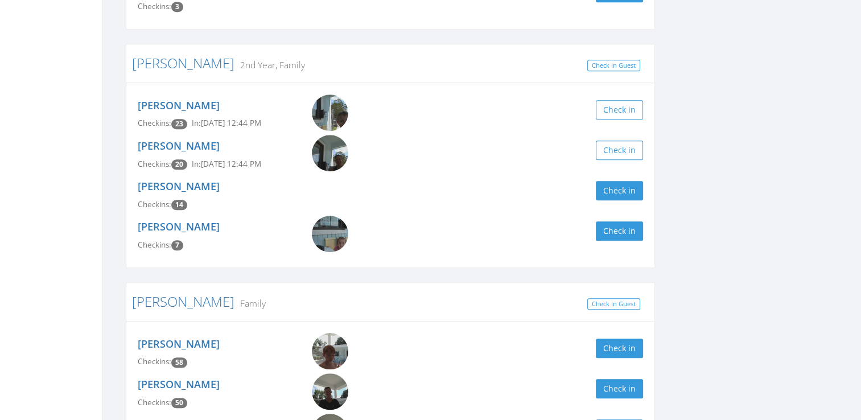
click at [321, 237] on img at bounding box center [330, 234] width 36 height 36
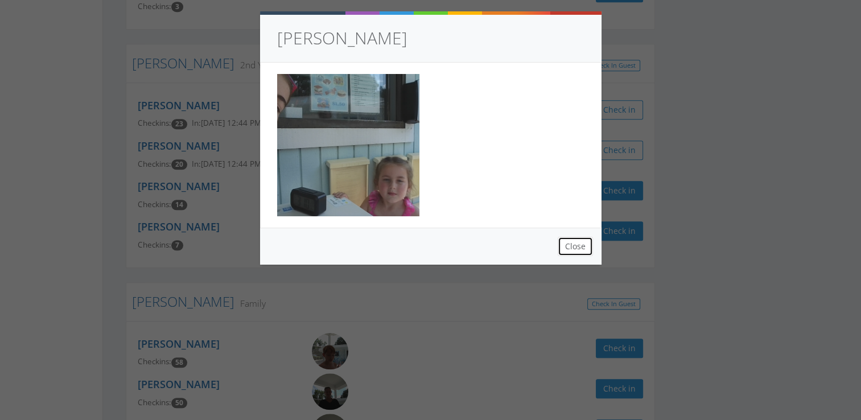
click at [577, 248] on button "Close" at bounding box center [575, 246] width 35 height 19
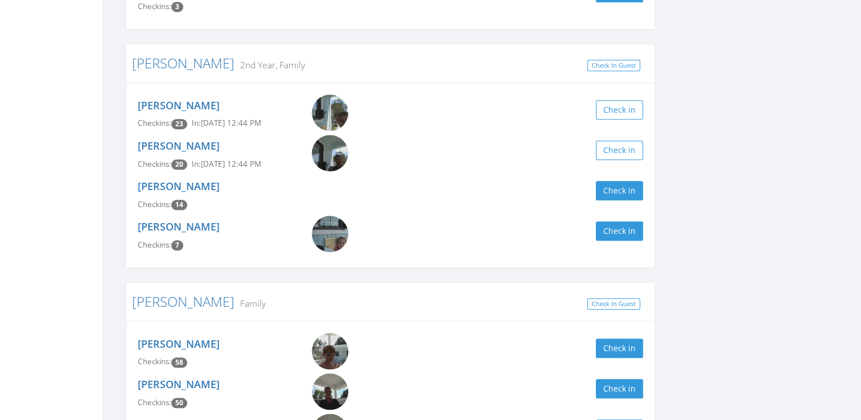
click at [327, 235] on img at bounding box center [330, 234] width 36 height 36
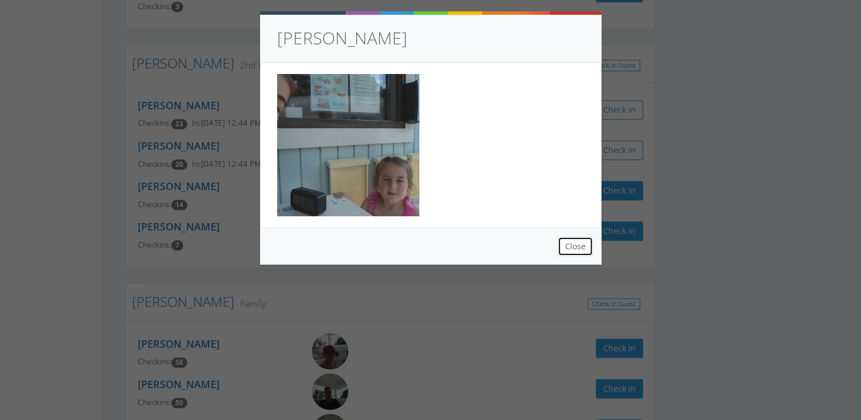
click at [574, 245] on button "Close" at bounding box center [575, 246] width 35 height 19
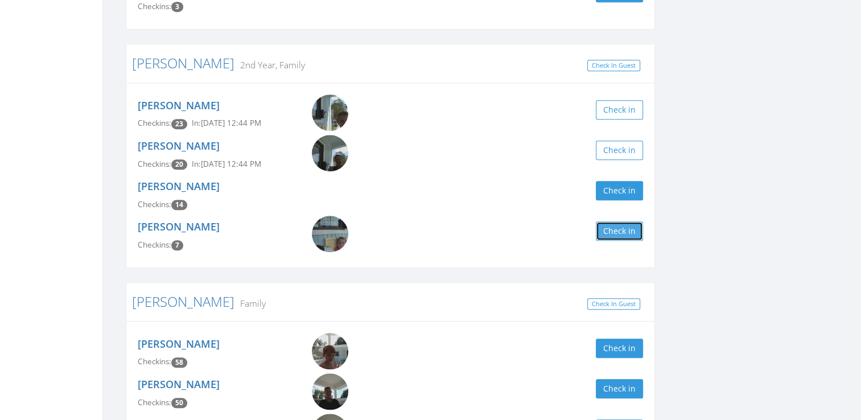
click at [635, 226] on button "Check in" at bounding box center [619, 230] width 47 height 19
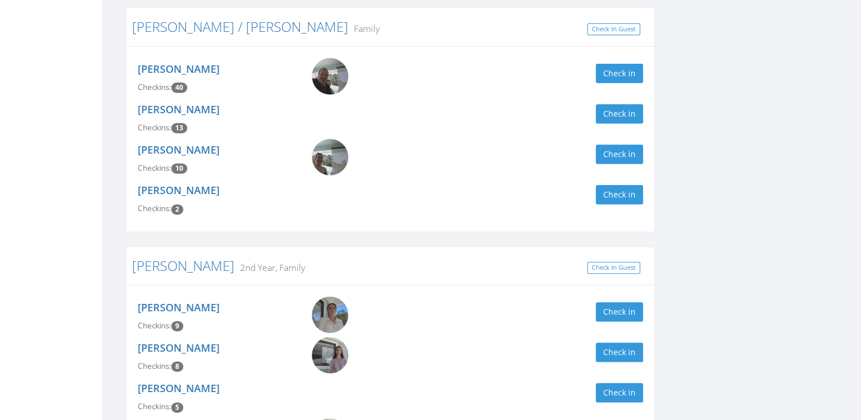
scroll to position [0, 0]
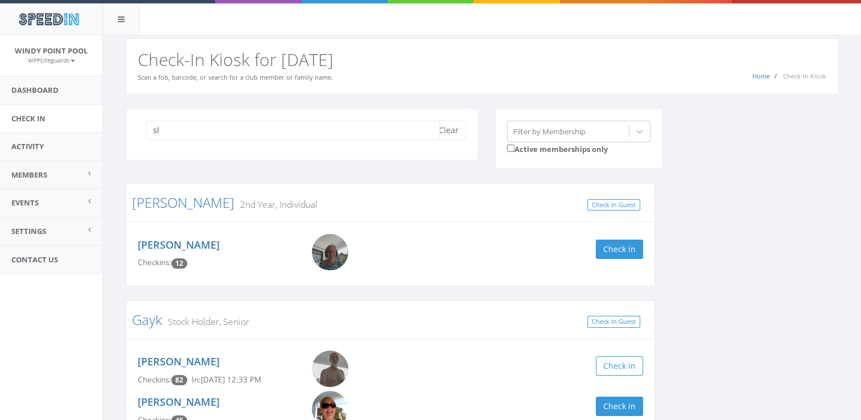
click at [191, 135] on input "sl" at bounding box center [293, 130] width 294 height 19
type input "s"
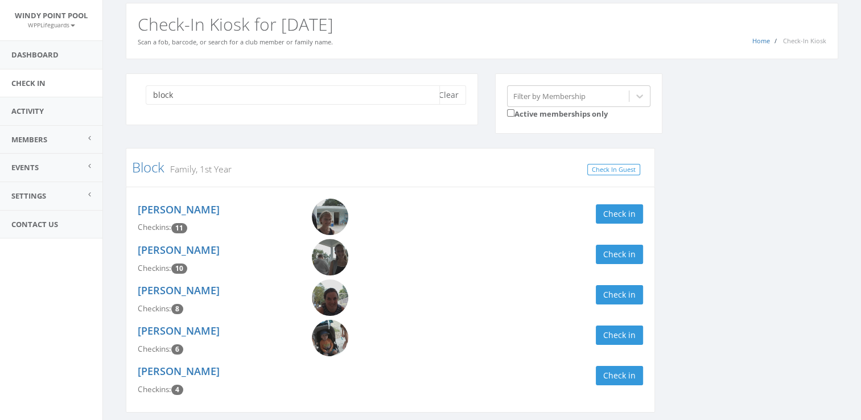
scroll to position [84, 0]
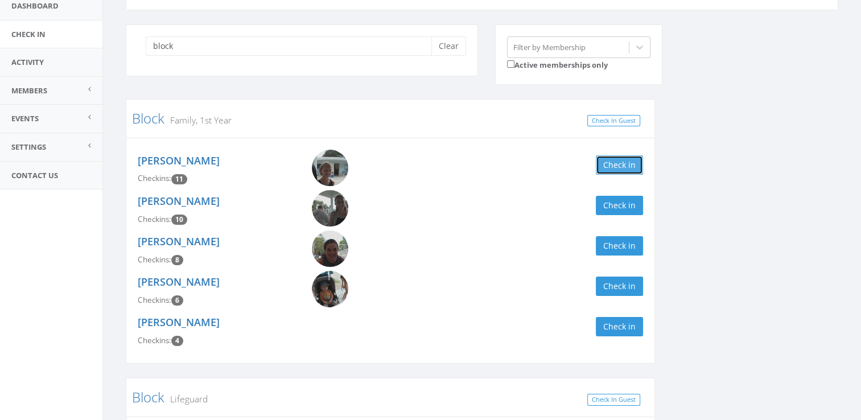
click at [608, 164] on button "Check in" at bounding box center [619, 164] width 47 height 19
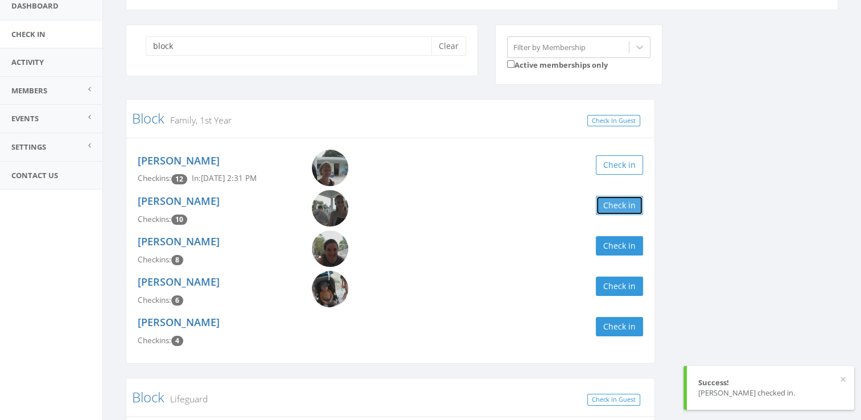
click at [617, 203] on button "Check in" at bounding box center [619, 205] width 47 height 19
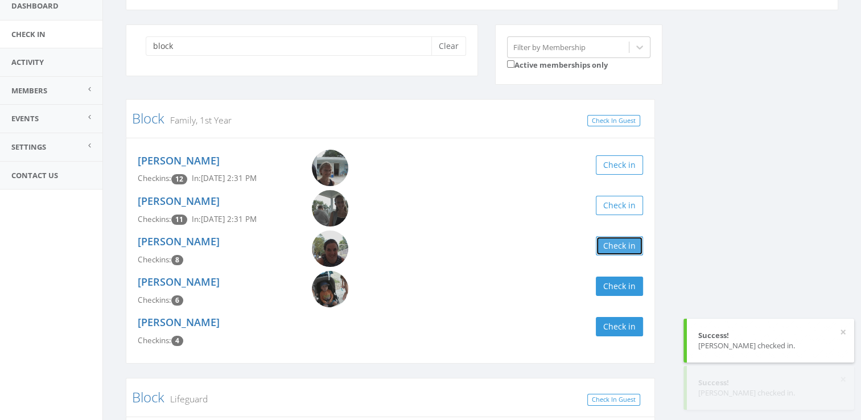
click at [617, 240] on button "Check in" at bounding box center [619, 245] width 47 height 19
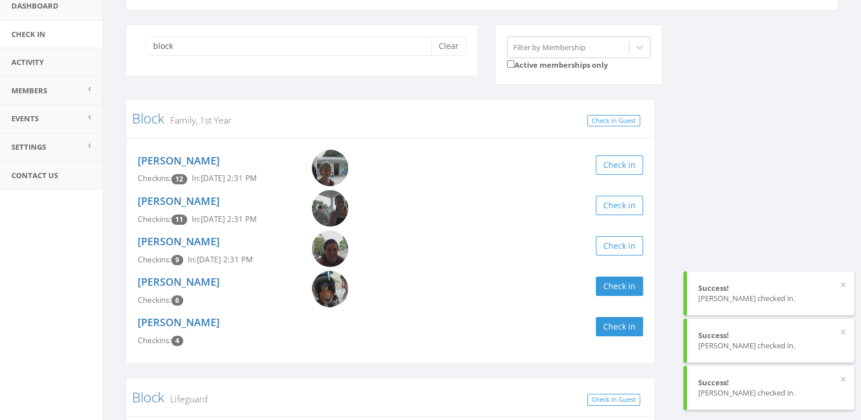
click at [619, 275] on div "Ethan Block Checkins: 6 Check in" at bounding box center [390, 291] width 522 height 40
click at [622, 283] on button "Check in" at bounding box center [619, 286] width 47 height 19
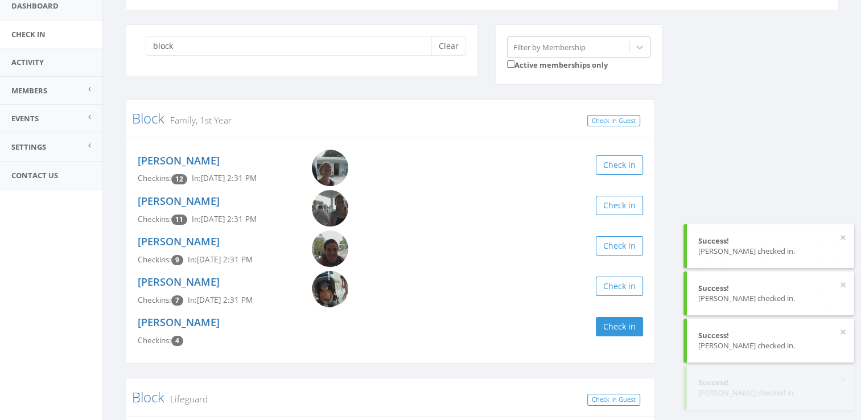
click at [728, 181] on div "block Clear Filter by Membership Active memberships only Block Family, 1st Year…" at bounding box center [481, 285] width 729 height 522
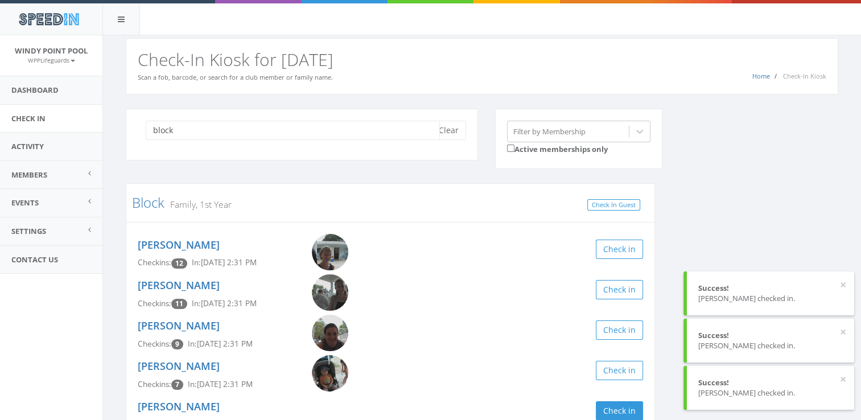
click at [262, 131] on input "block" at bounding box center [293, 130] width 294 height 19
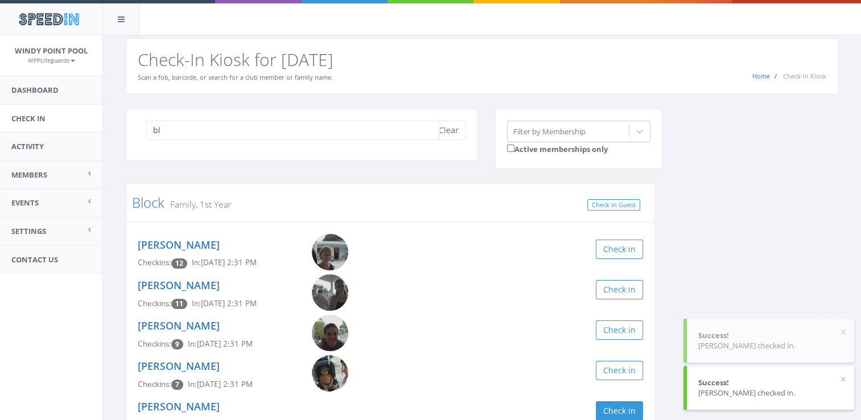
type input "b"
type input "vega"
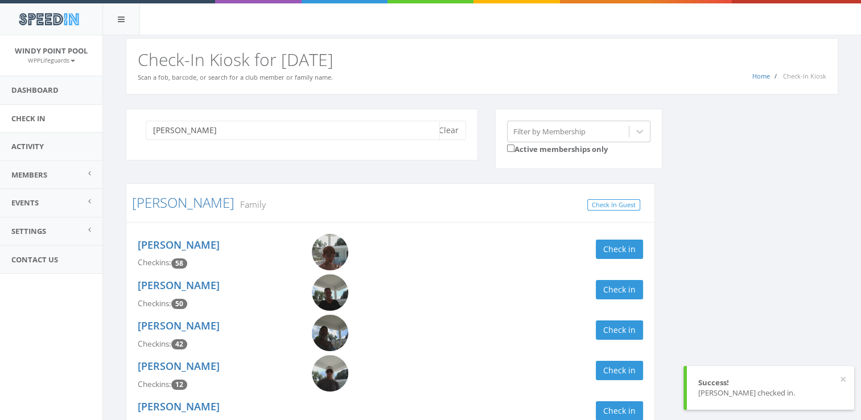
scroll to position [119, 0]
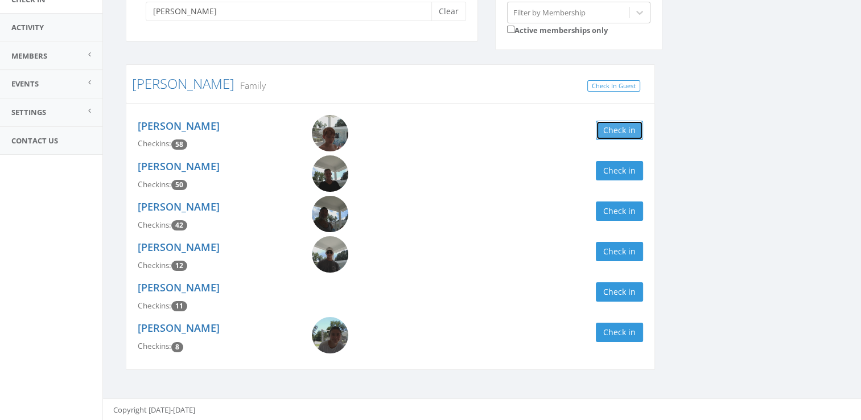
click at [625, 122] on button "Check in" at bounding box center [619, 130] width 47 height 19
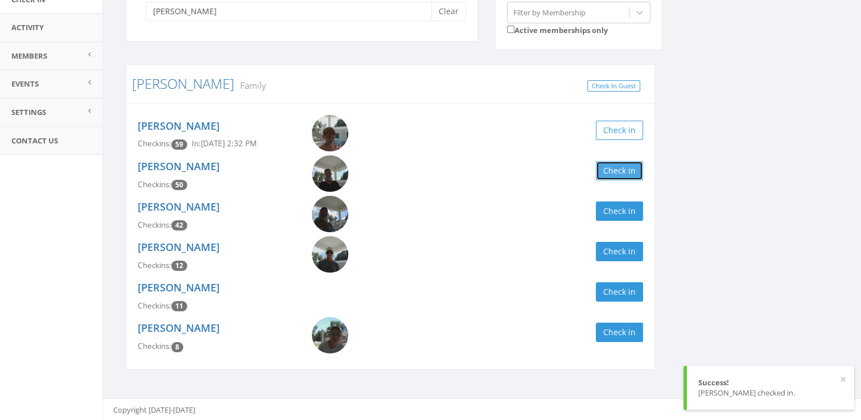
click at [627, 179] on button "Check in" at bounding box center [619, 170] width 47 height 19
click at [696, 160] on div "vega Clear Filter by Membership Active memberships only Vega Family Check In Gu…" at bounding box center [481, 187] width 729 height 394
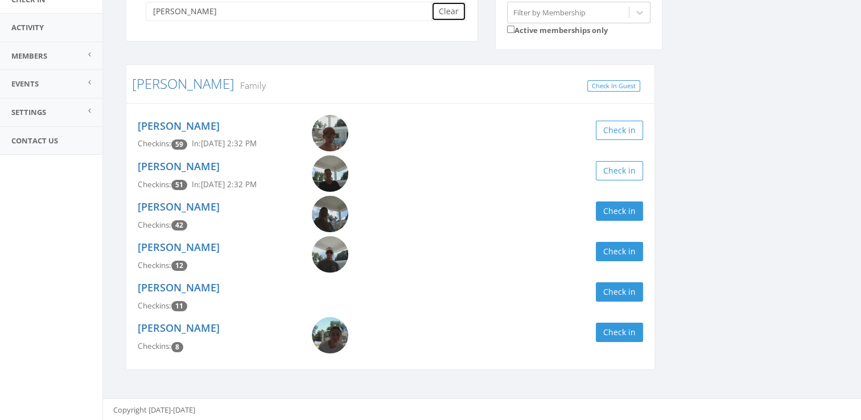
click at [452, 9] on button "Clear" at bounding box center [448, 11] width 35 height 19
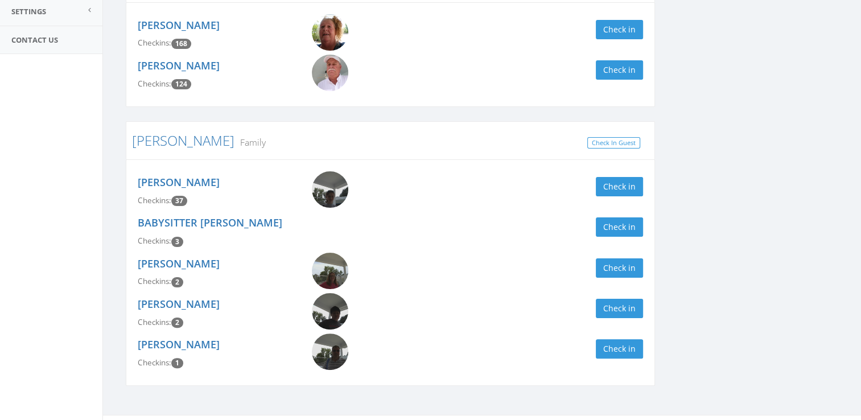
scroll to position [0, 0]
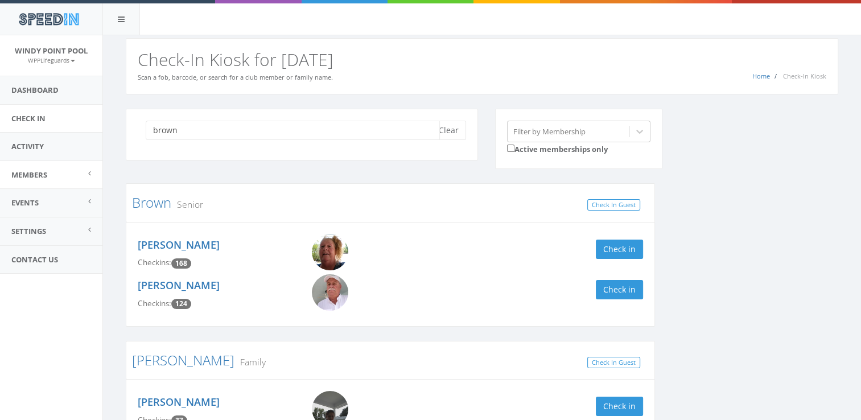
type input "brown"
click at [62, 168] on link "Members" at bounding box center [51, 175] width 102 height 28
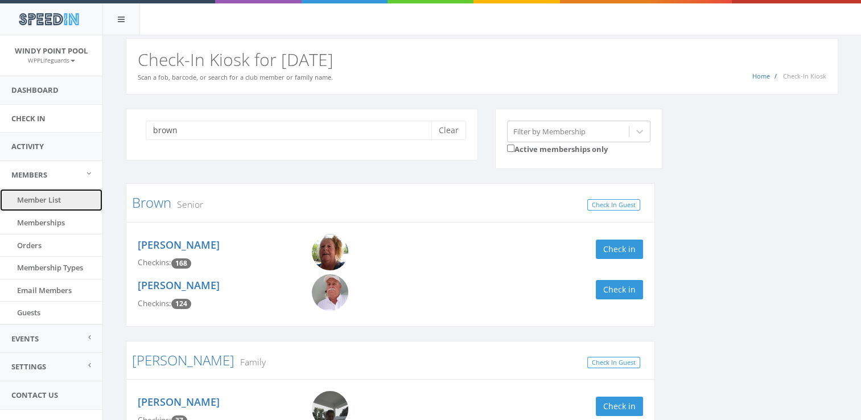
click at [56, 200] on link "Member List" at bounding box center [51, 200] width 102 height 22
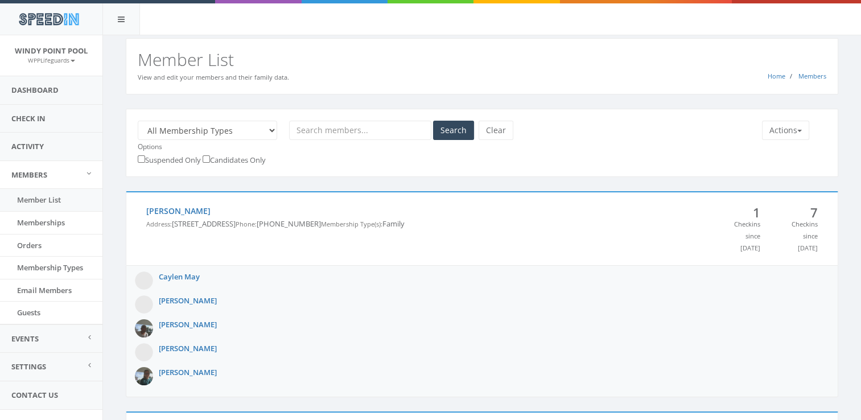
click at [364, 131] on input "text" at bounding box center [360, 130] width 142 height 19
type input "brown"
click at [433, 121] on button "Search" at bounding box center [453, 130] width 41 height 19
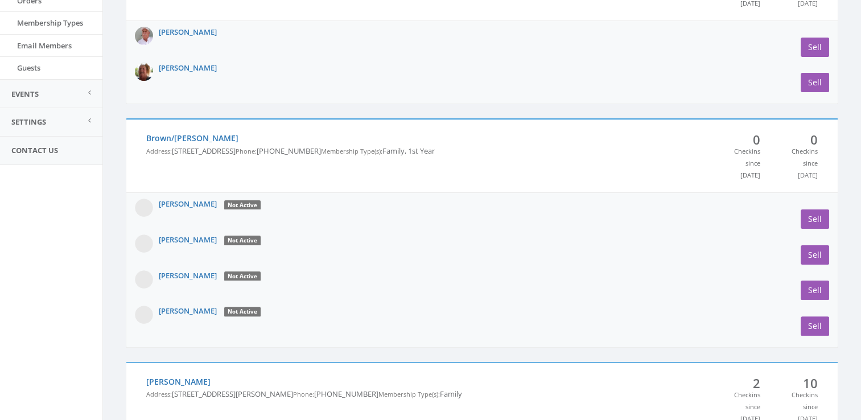
scroll to position [246, 0]
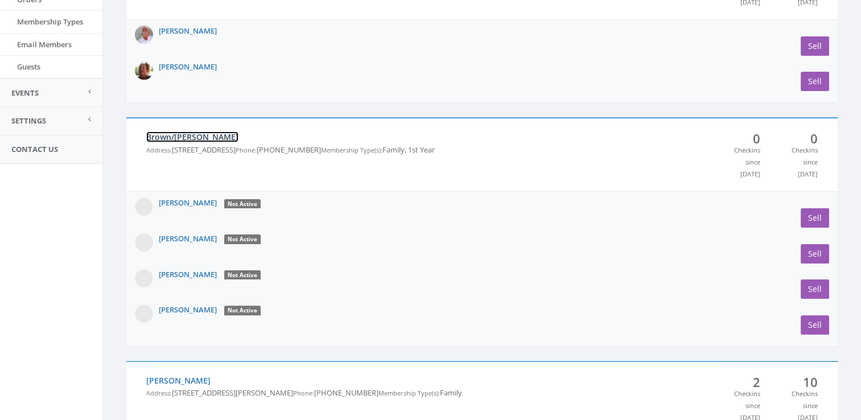
click at [175, 136] on link "Brown/[PERSON_NAME]" at bounding box center [192, 136] width 92 height 11
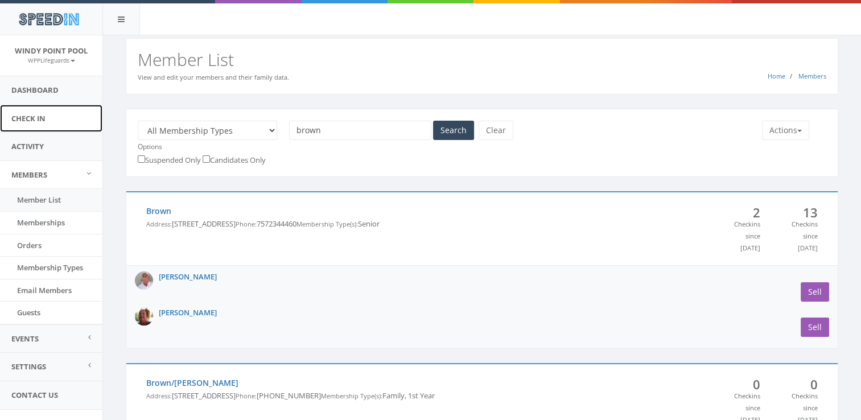
click at [61, 113] on link "Check In" at bounding box center [51, 119] width 102 height 28
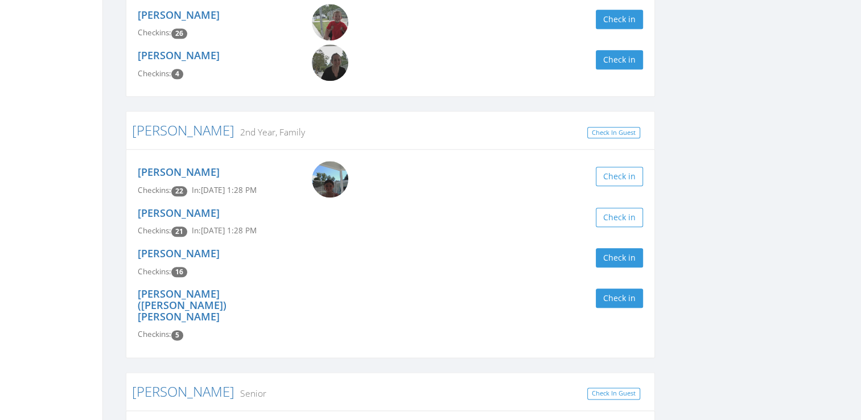
scroll to position [1306, 0]
type input "[PERSON_NAME]"
click at [614, 263] on button "Check in" at bounding box center [619, 256] width 47 height 19
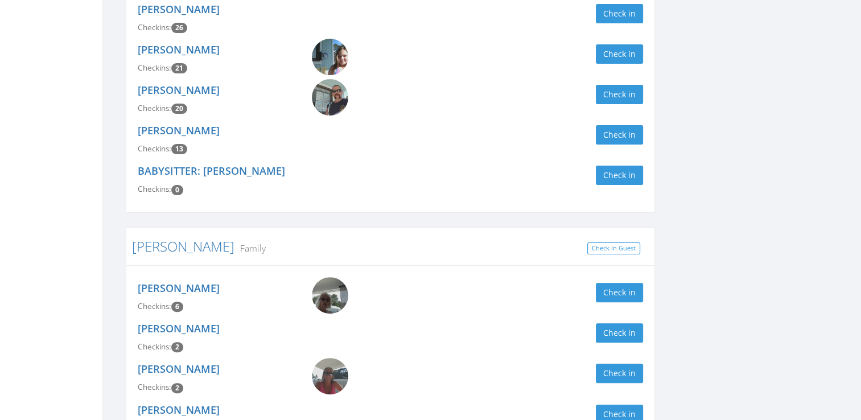
scroll to position [0, 0]
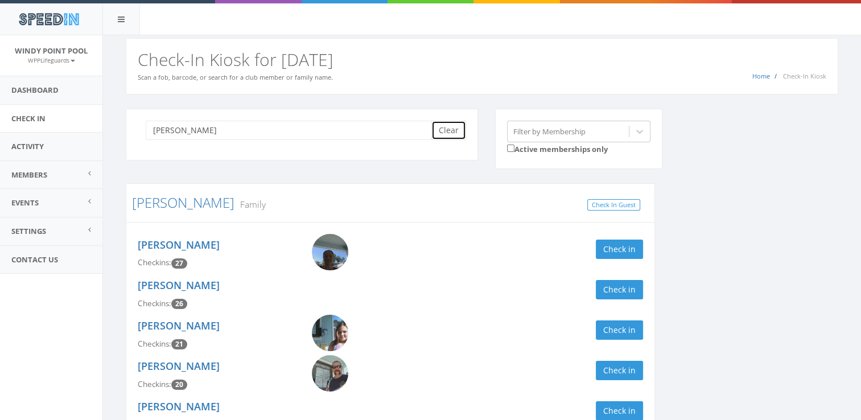
click at [451, 127] on button "Clear" at bounding box center [448, 130] width 35 height 19
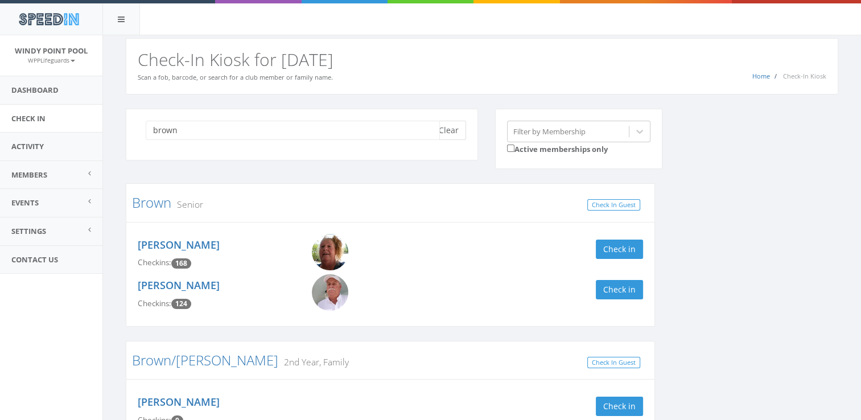
type input "brown"
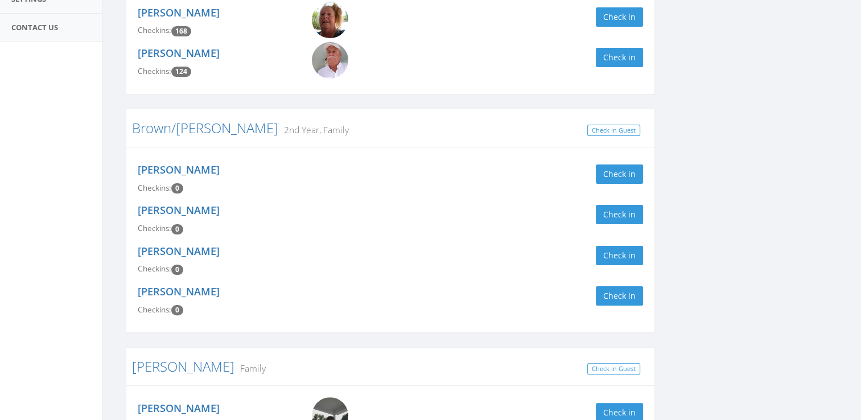
scroll to position [234, 0]
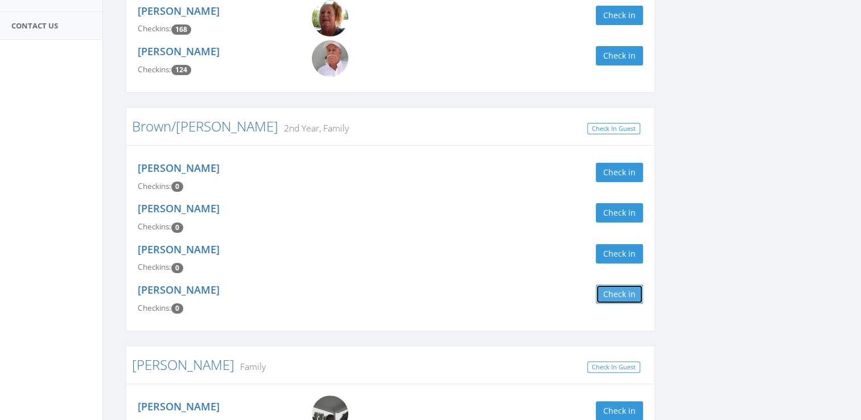
click at [614, 293] on button "Check in" at bounding box center [619, 293] width 47 height 19
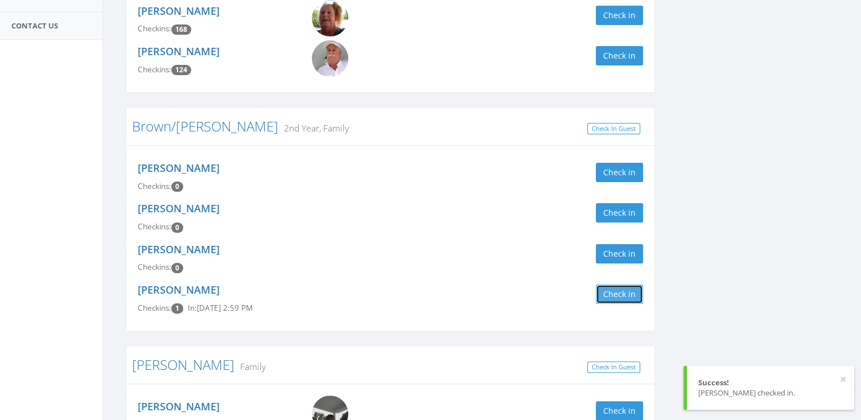
scroll to position [0, 0]
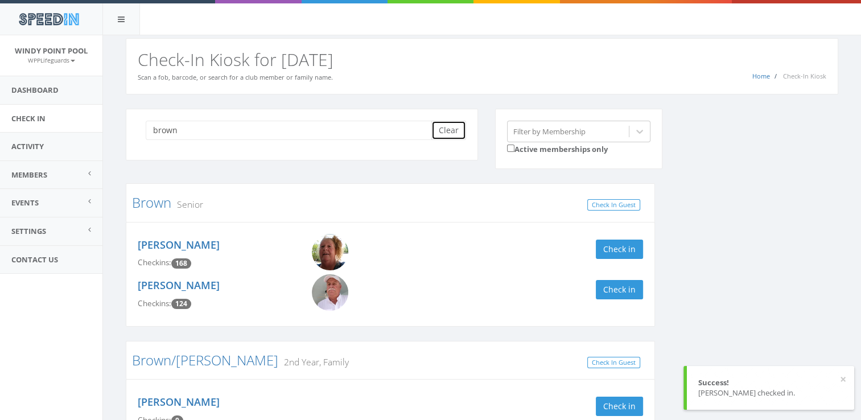
click at [451, 127] on button "Clear" at bounding box center [448, 130] width 35 height 19
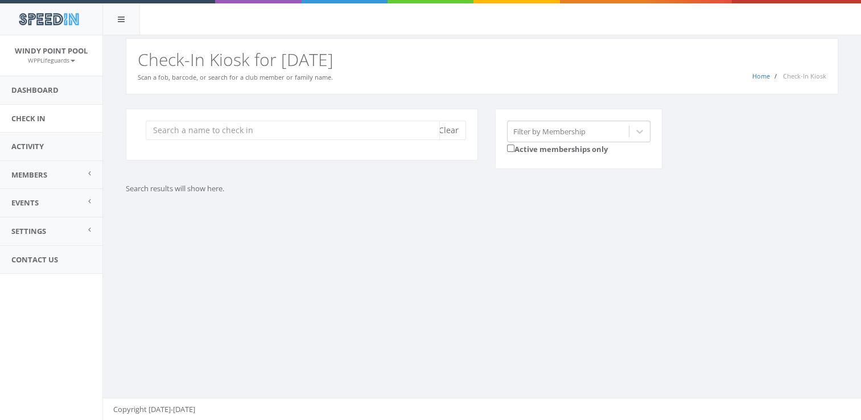
click at [296, 126] on input "search" at bounding box center [293, 130] width 294 height 19
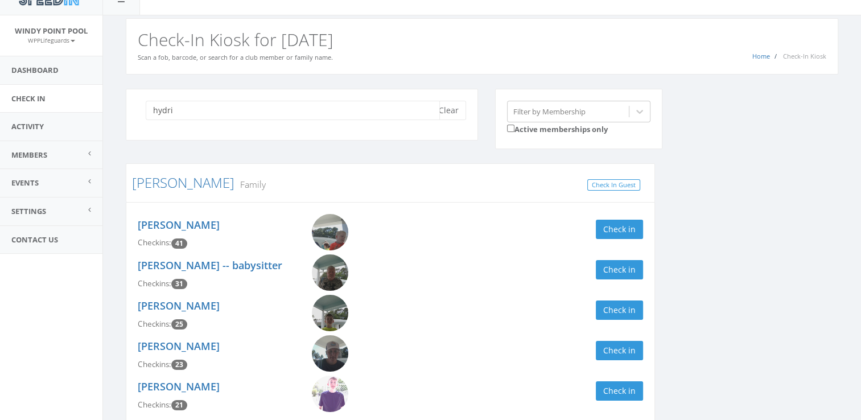
scroll to position [20, 0]
type input "hydri"
click at [613, 223] on button "Check in" at bounding box center [619, 228] width 47 height 19
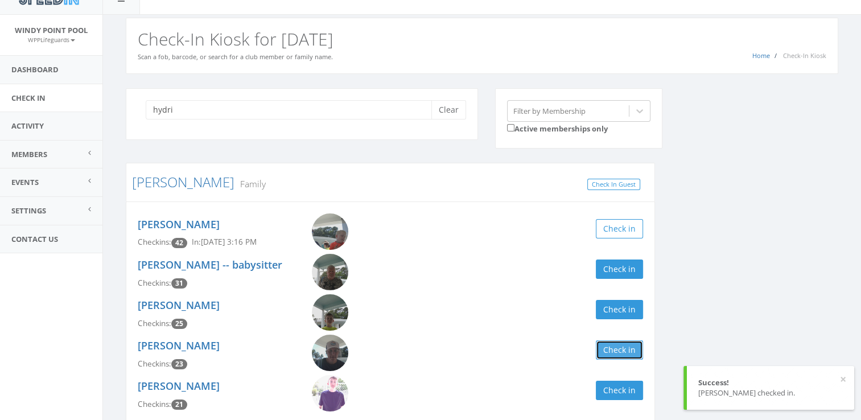
click at [629, 346] on button "Check in" at bounding box center [619, 349] width 47 height 19
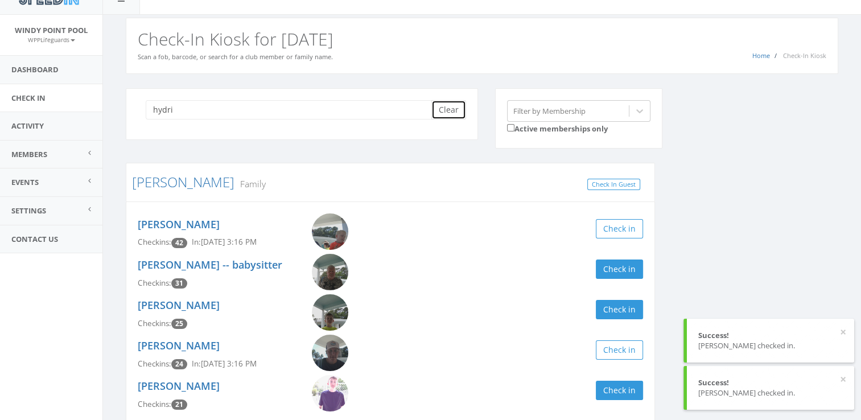
click at [451, 109] on button "Clear" at bounding box center [448, 109] width 35 height 19
